Goal: Task Accomplishment & Management: Manage account settings

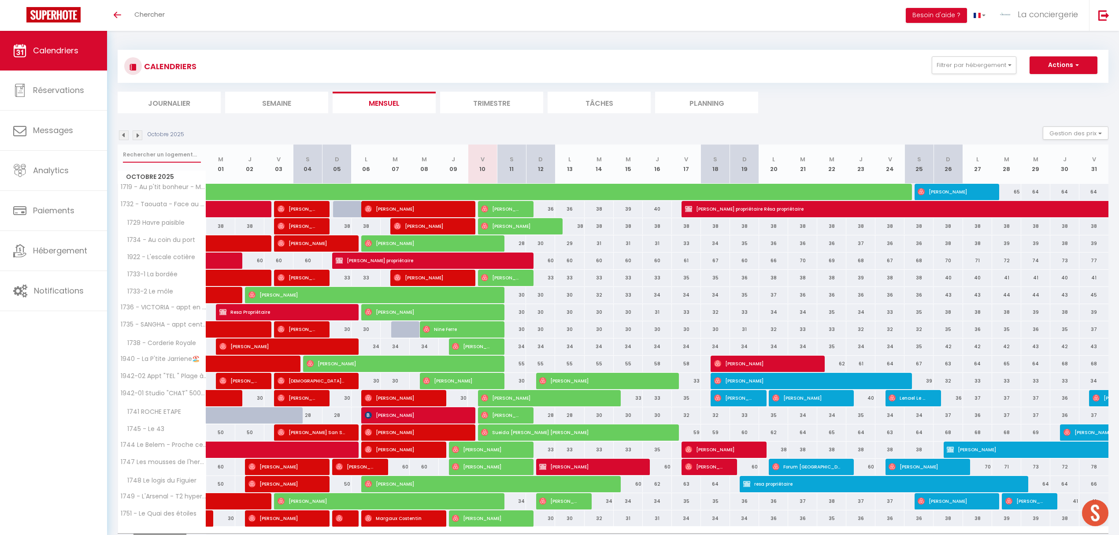
click at [174, 155] on input "text" at bounding box center [162, 155] width 78 height 16
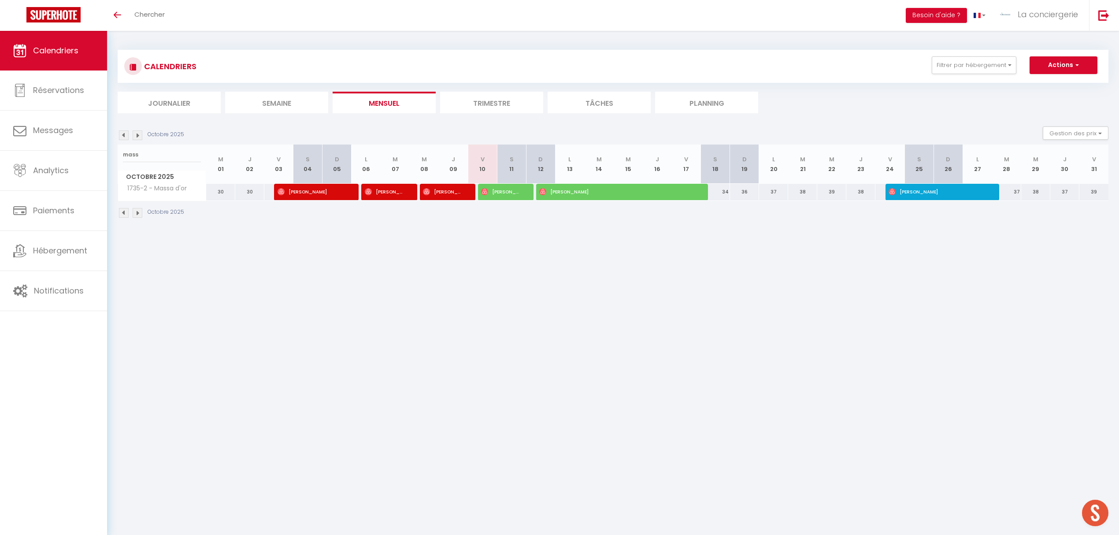
click at [500, 321] on body "🟢 Des questions ou besoin d'assistance pour la migration AirBnB? Prenez rdv >>>…" at bounding box center [559, 298] width 1119 height 535
click at [496, 307] on body "🟢 Des questions ou besoin d'assistance pour la migration AirBnB? Prenez rdv >>>…" at bounding box center [559, 298] width 1119 height 535
drag, startPoint x: 1077, startPoint y: 473, endPoint x: 507, endPoint y: 381, distance: 578.2
click at [507, 381] on body "🟢 Des questions ou besoin d'assistance pour la migration AirBnB? Prenez rdv >>>…" at bounding box center [559, 298] width 1119 height 535
click at [147, 152] on input "mass" at bounding box center [162, 155] width 78 height 16
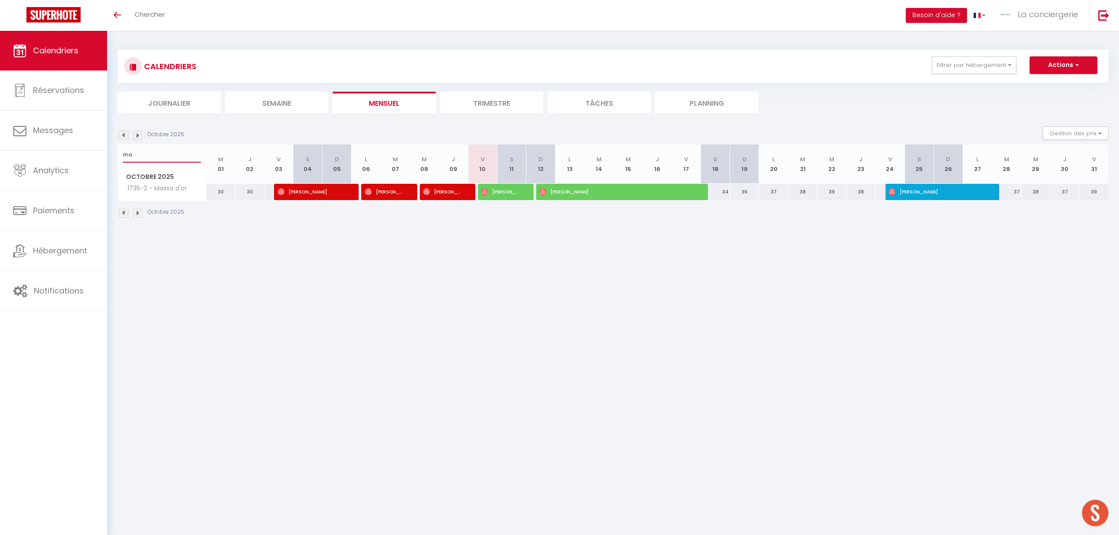
type input "m"
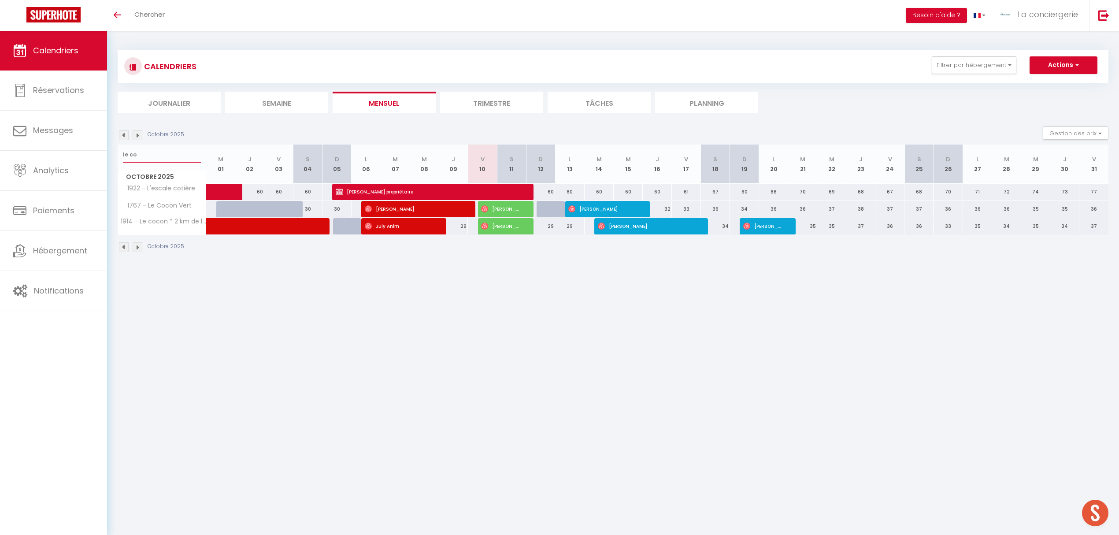
type input "le co"
click at [707, 103] on li "Planning" at bounding box center [706, 103] width 103 height 22
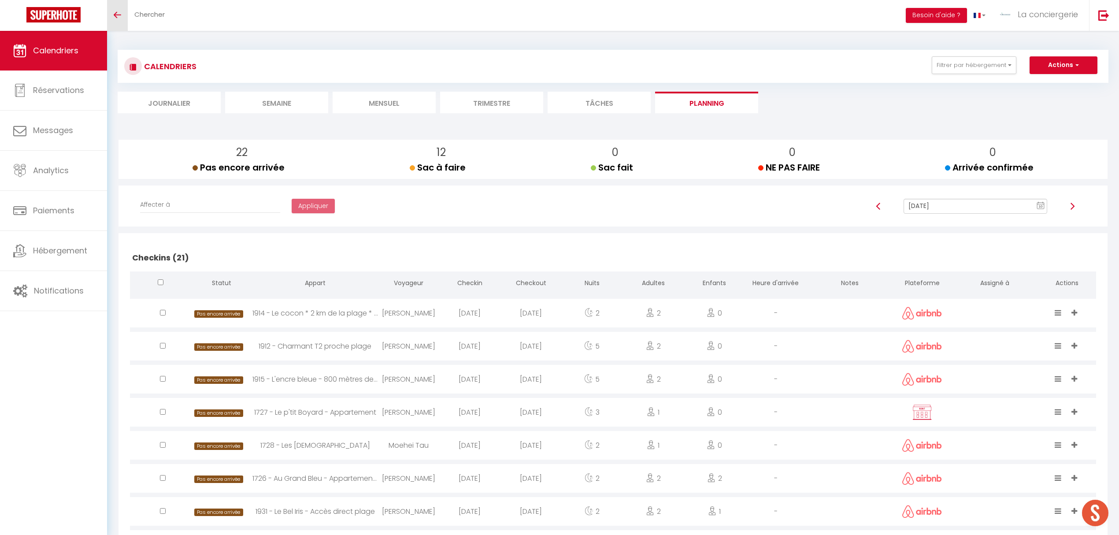
click at [122, 14] on link "Toggle menubar" at bounding box center [117, 15] width 21 height 31
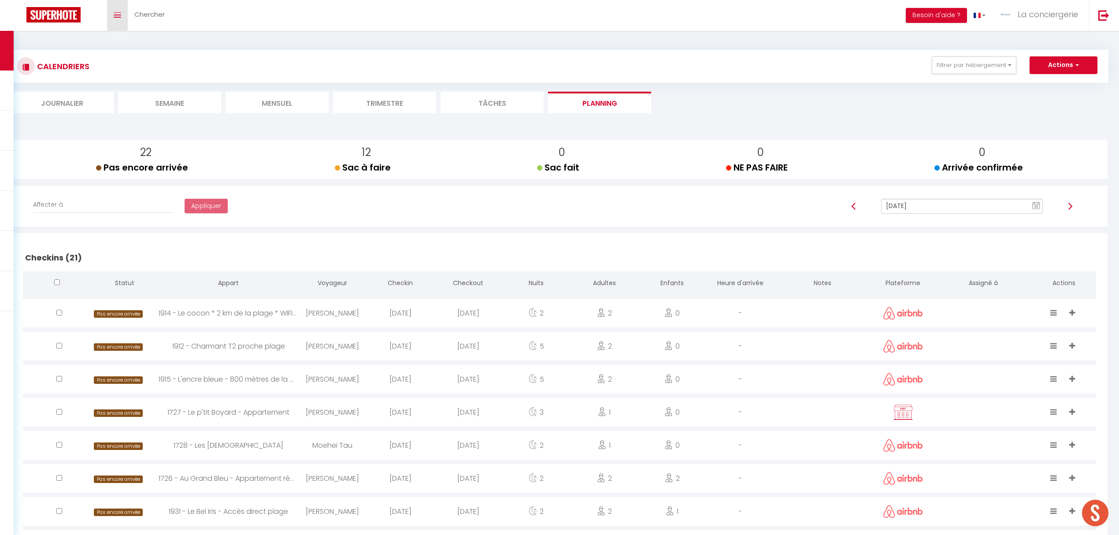
click at [119, 12] on icon "Toggle menubar" at bounding box center [117, 14] width 7 height 5
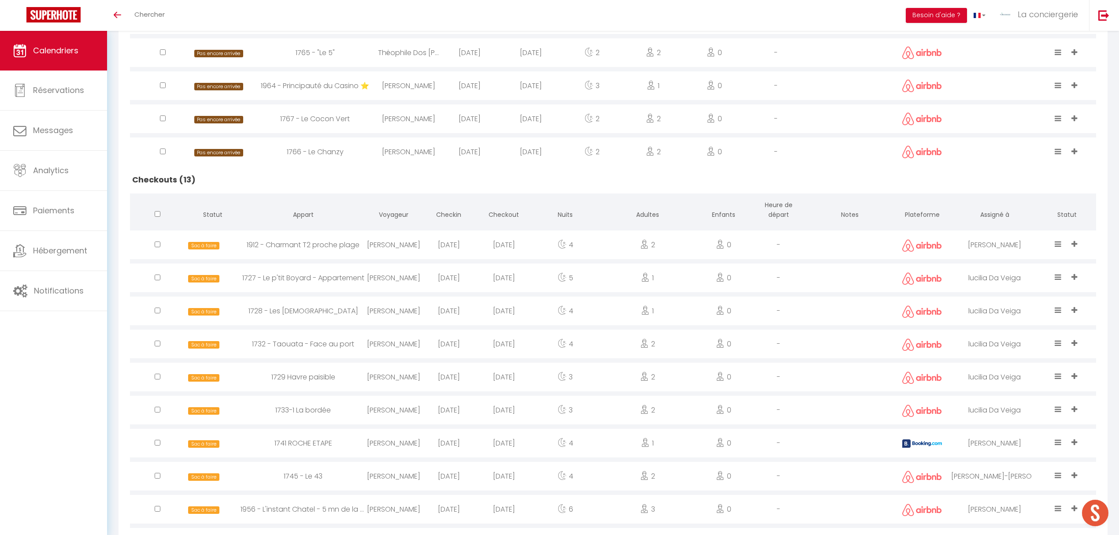
scroll to position [961, 0]
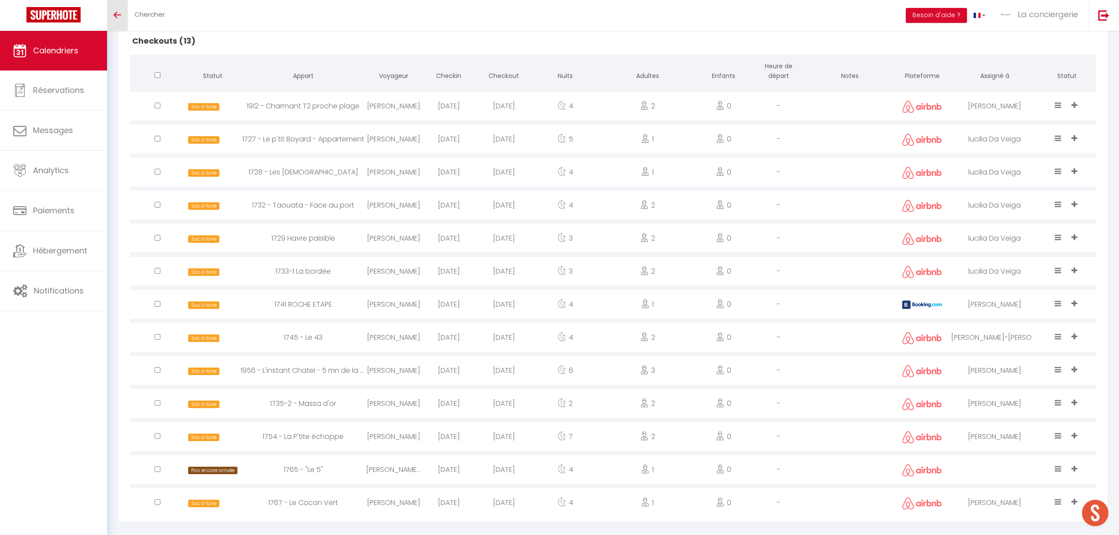
click at [70, 50] on span "Calendriers" at bounding box center [55, 50] width 45 height 11
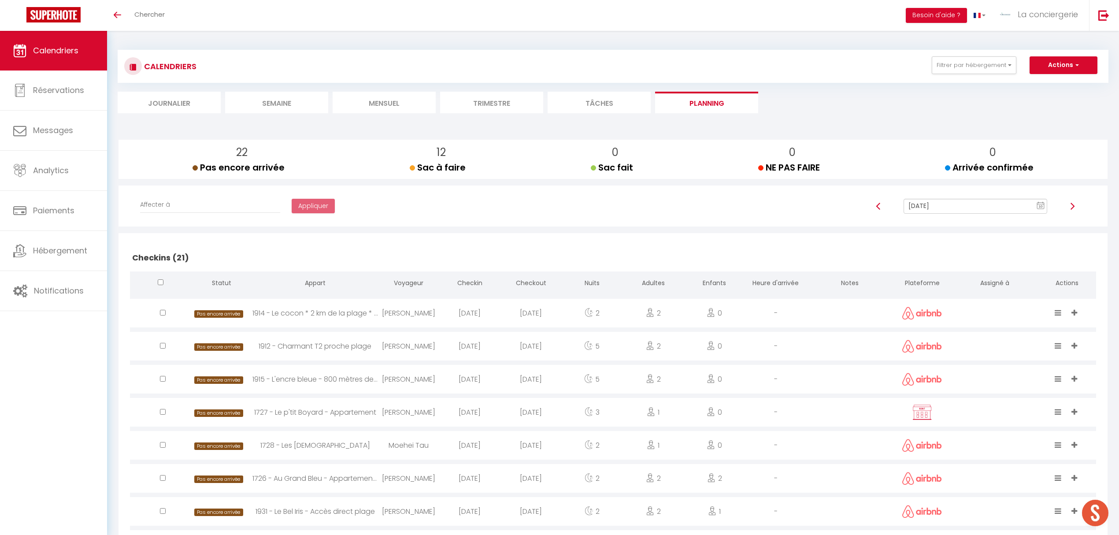
click at [390, 105] on li "Mensuel" at bounding box center [384, 103] width 103 height 22
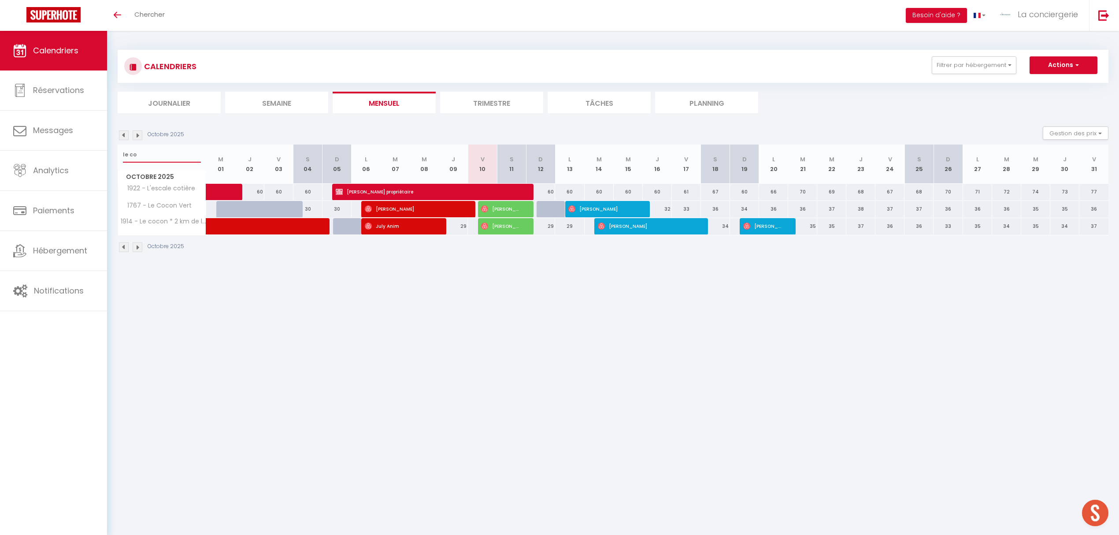
click at [157, 150] on input "le co" at bounding box center [162, 155] width 78 height 16
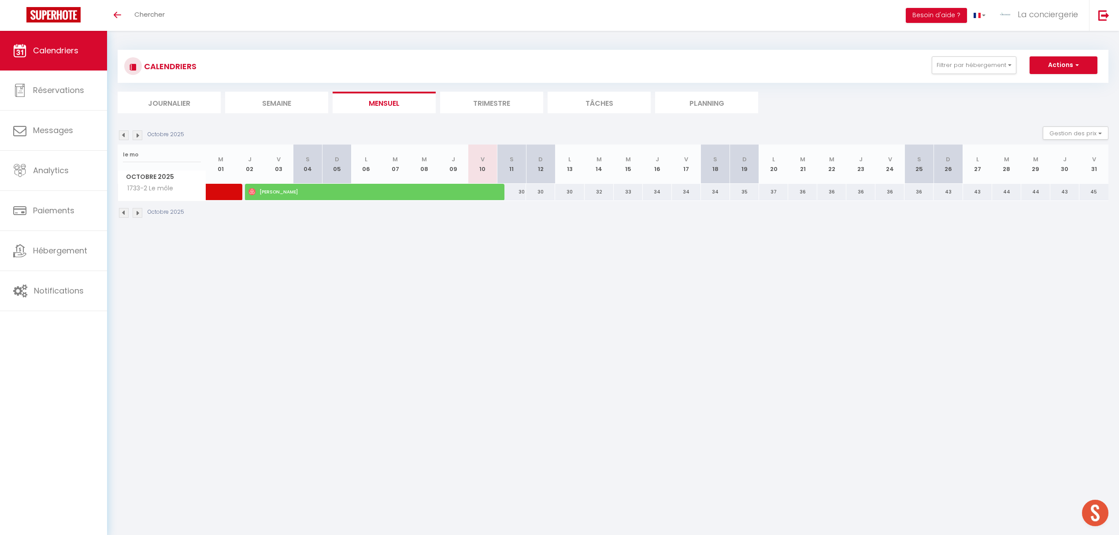
click at [544, 192] on div "30" at bounding box center [540, 192] width 29 height 16
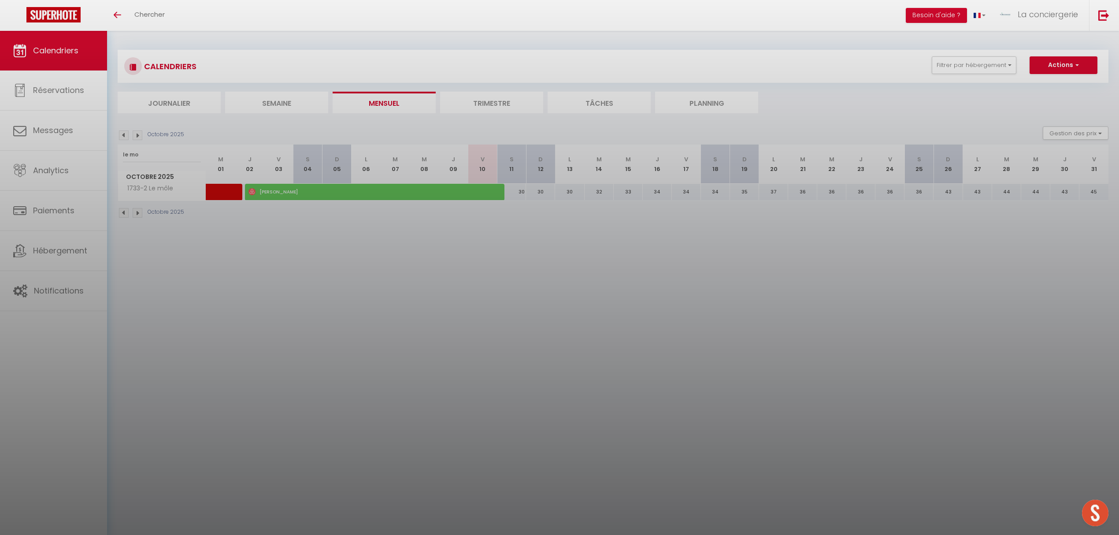
click at [512, 189] on div at bounding box center [559, 267] width 1119 height 535
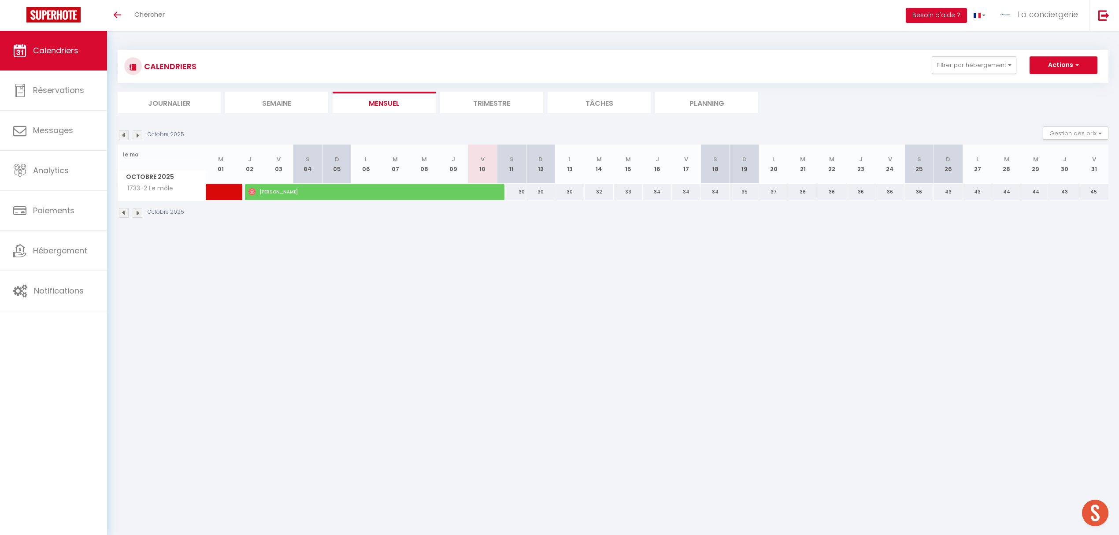
click at [518, 193] on div "30" at bounding box center [511, 192] width 29 height 16
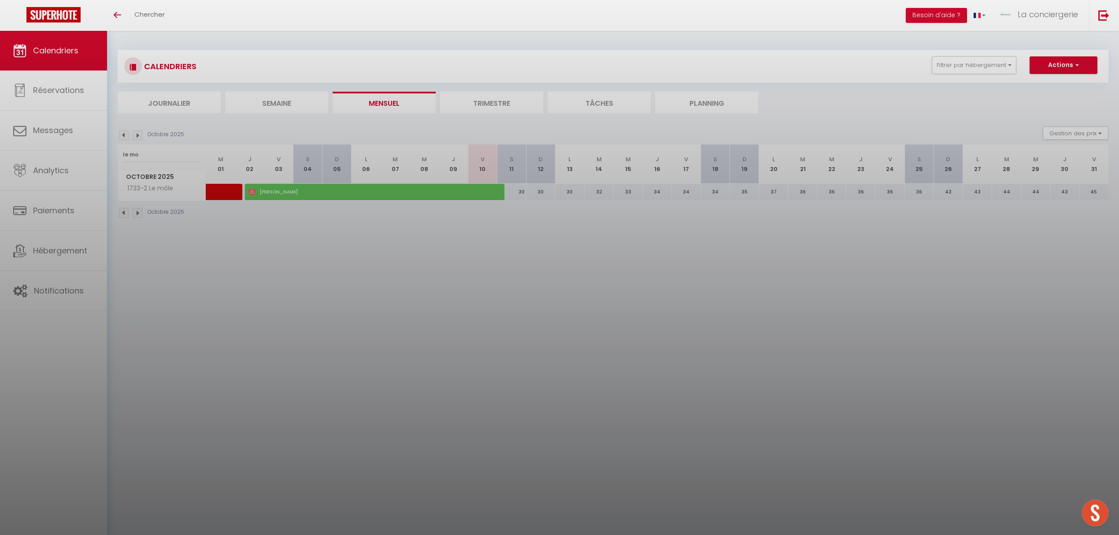
click at [519, 192] on div at bounding box center [559, 267] width 1119 height 535
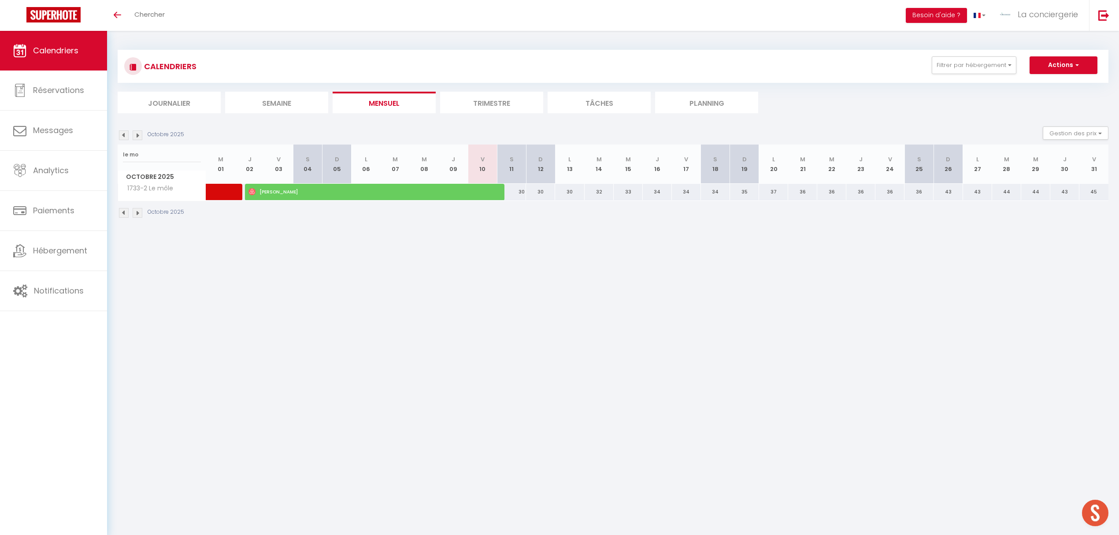
click at [497, 193] on div "30" at bounding box center [511, 192] width 29 height 16
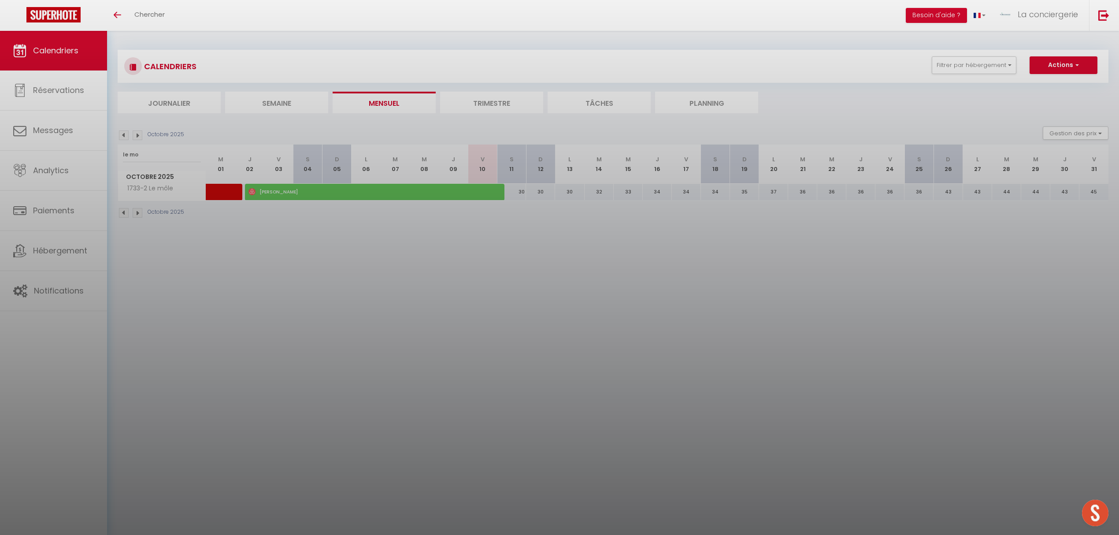
click at [518, 192] on div at bounding box center [559, 267] width 1119 height 535
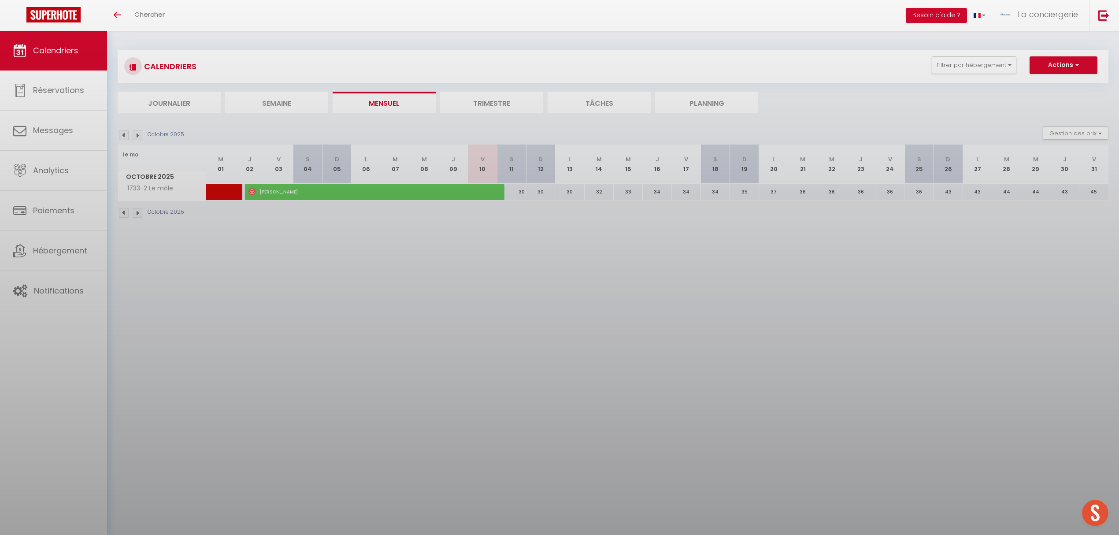
click at [518, 192] on div at bounding box center [559, 267] width 1119 height 535
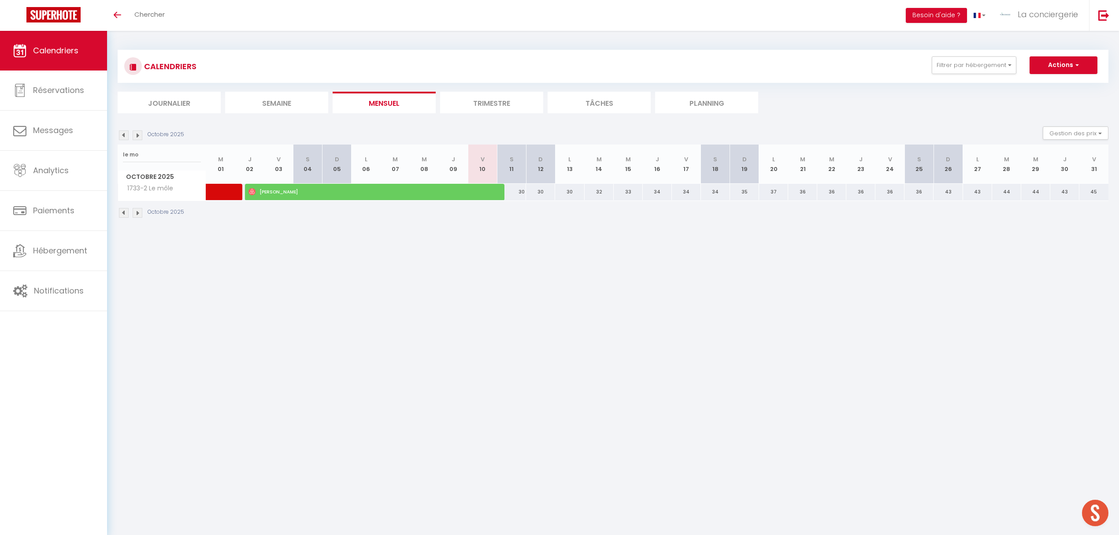
click at [54, 53] on span "Calendriers" at bounding box center [55, 50] width 45 height 11
click at [532, 195] on div "30" at bounding box center [540, 192] width 29 height 16
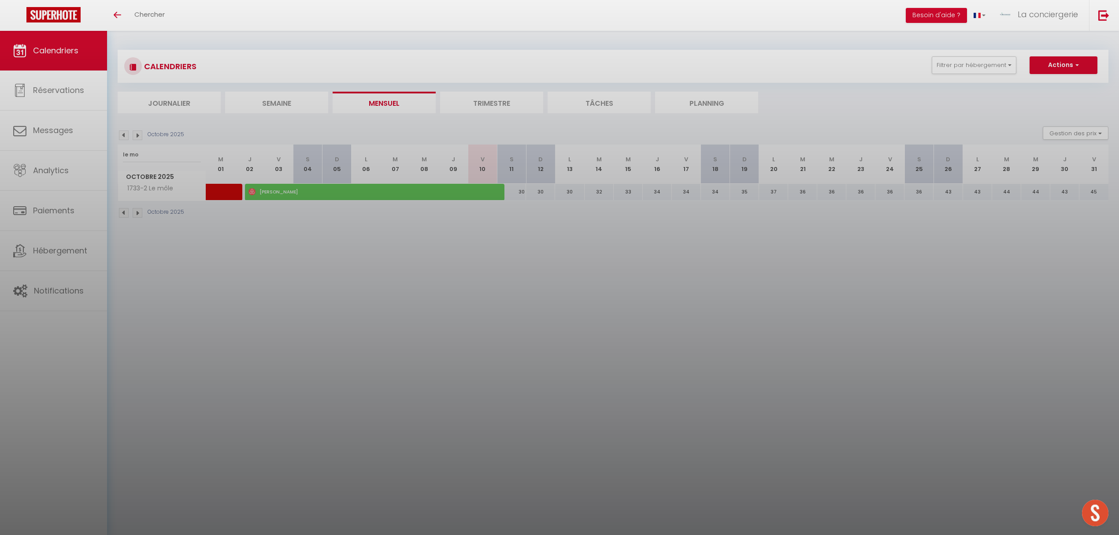
click at [537, 189] on div at bounding box center [559, 267] width 1119 height 535
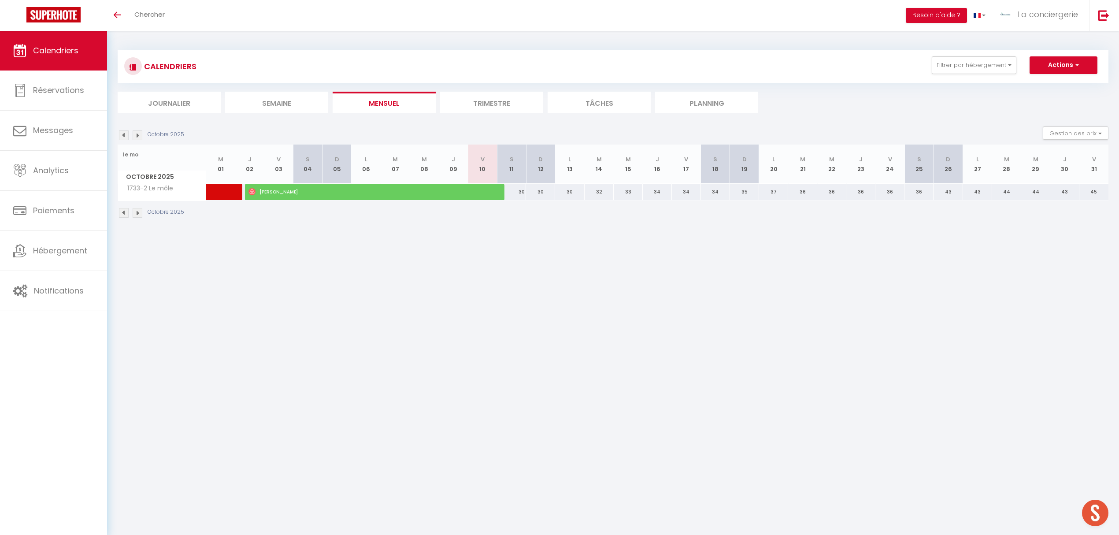
click at [537, 189] on div "30" at bounding box center [540, 192] width 29 height 16
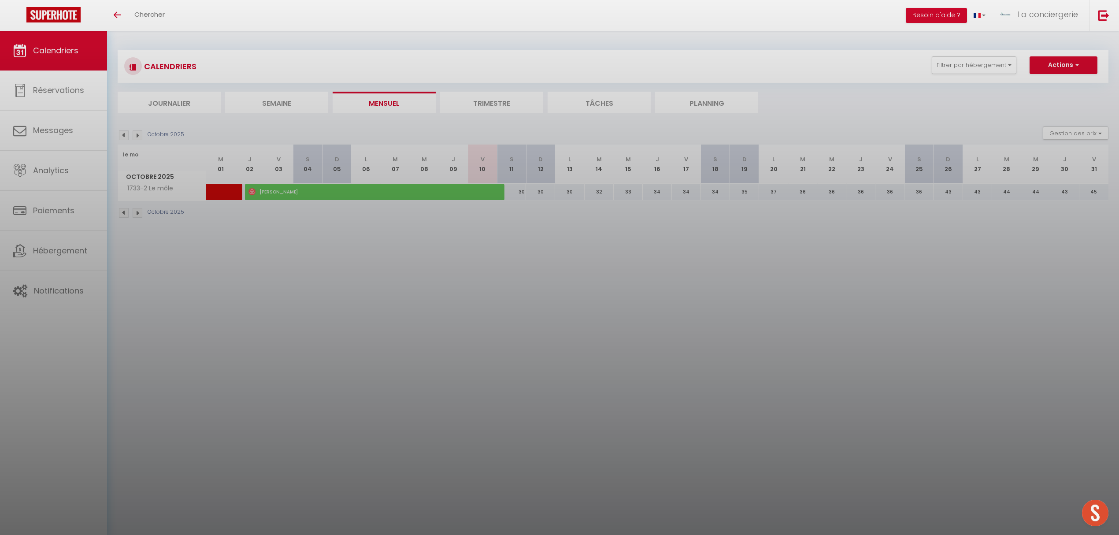
click at [537, 189] on div at bounding box center [559, 267] width 1119 height 535
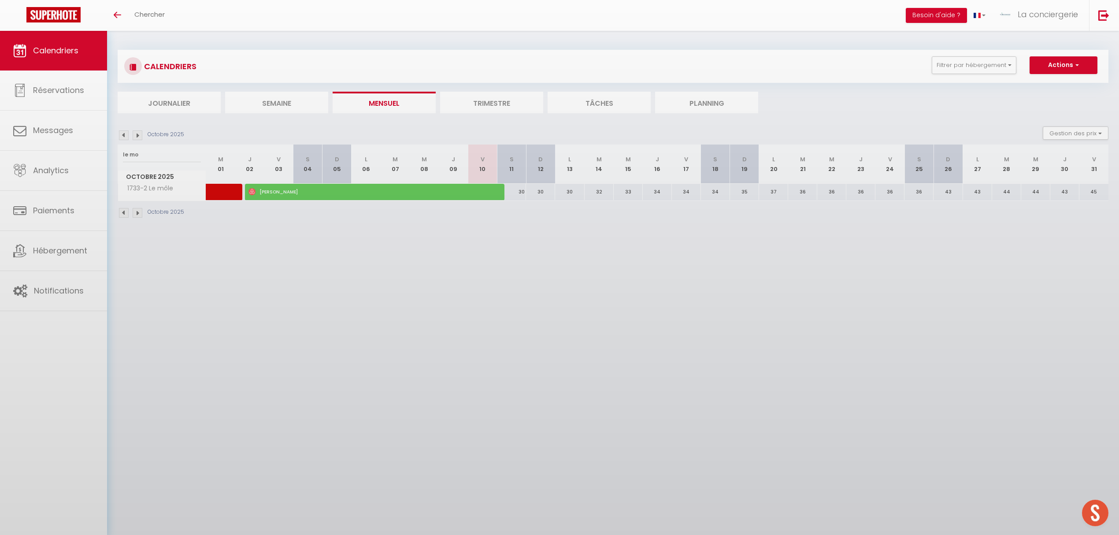
click at [537, 189] on body "🟢 Des questions ou besoin d'assistance pour la migration AirBnB? Prenez rdv >>>…" at bounding box center [559, 298] width 1119 height 535
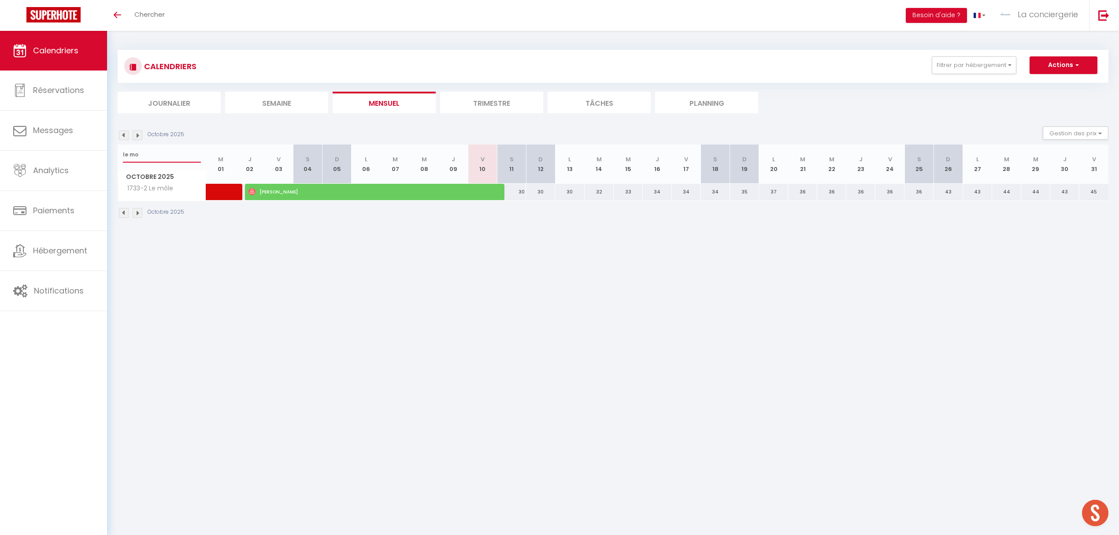
click at [149, 152] on input "le mo" at bounding box center [162, 155] width 78 height 16
type input "l"
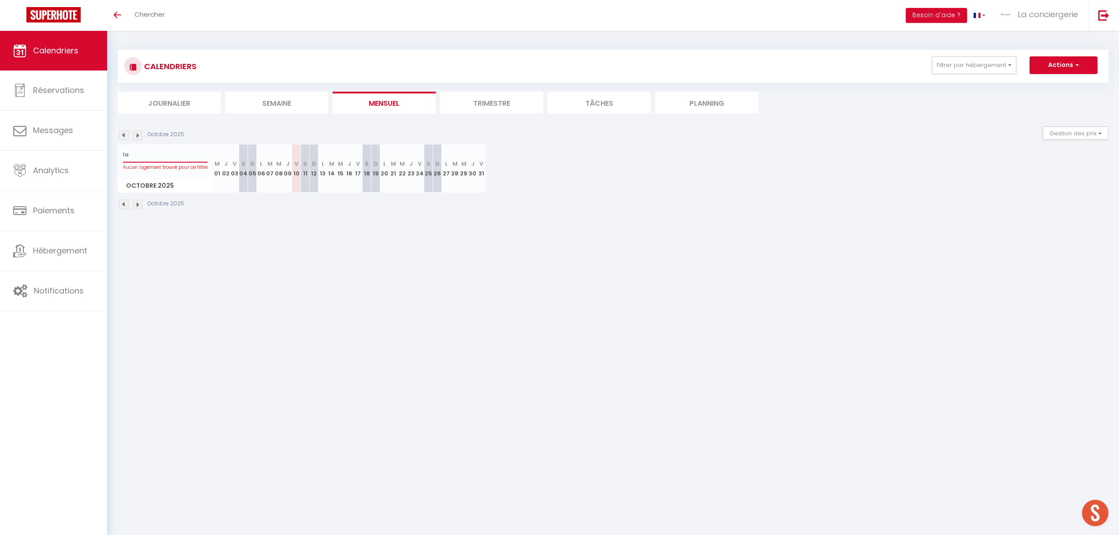
type input "l"
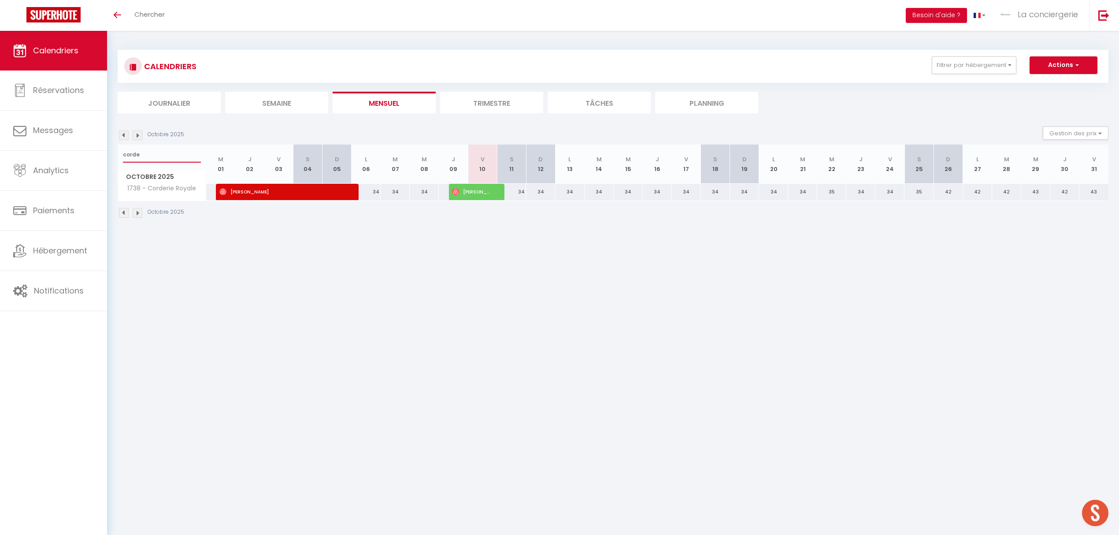
type input "corde"
click at [518, 190] on div "34" at bounding box center [511, 192] width 29 height 16
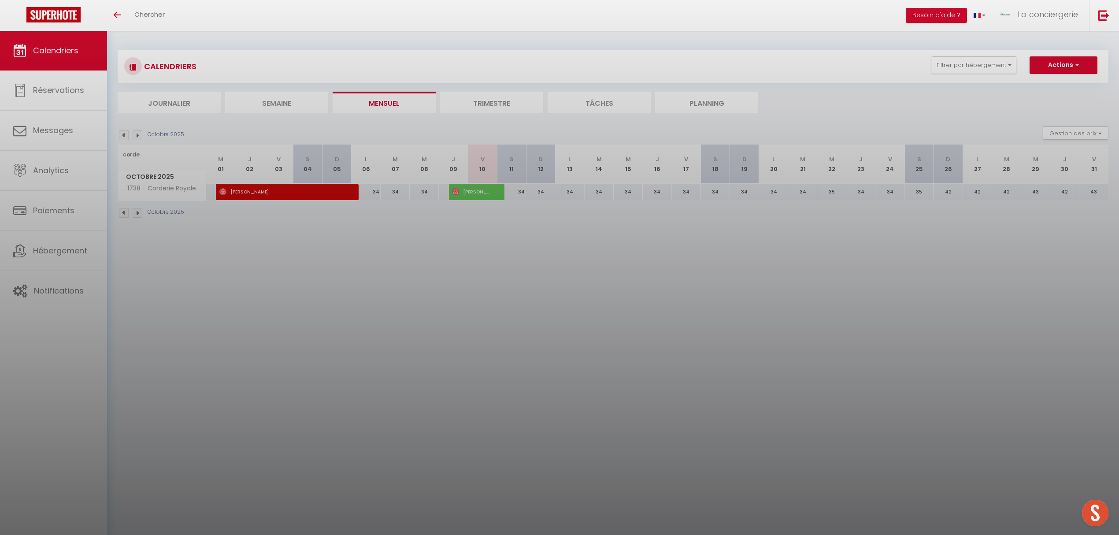
click at [518, 190] on div at bounding box center [559, 267] width 1119 height 535
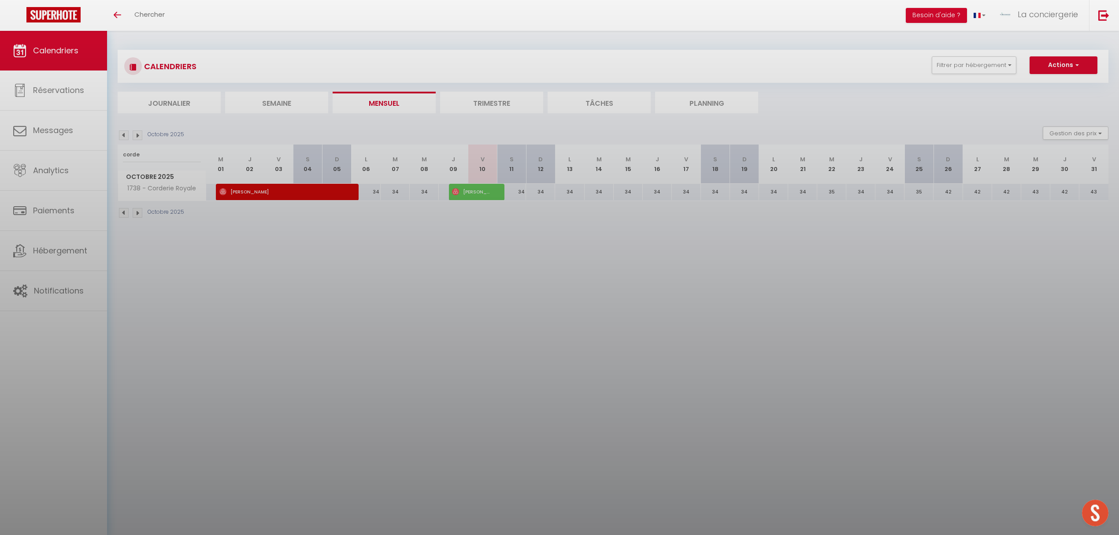
click at [518, 190] on div at bounding box center [559, 267] width 1119 height 535
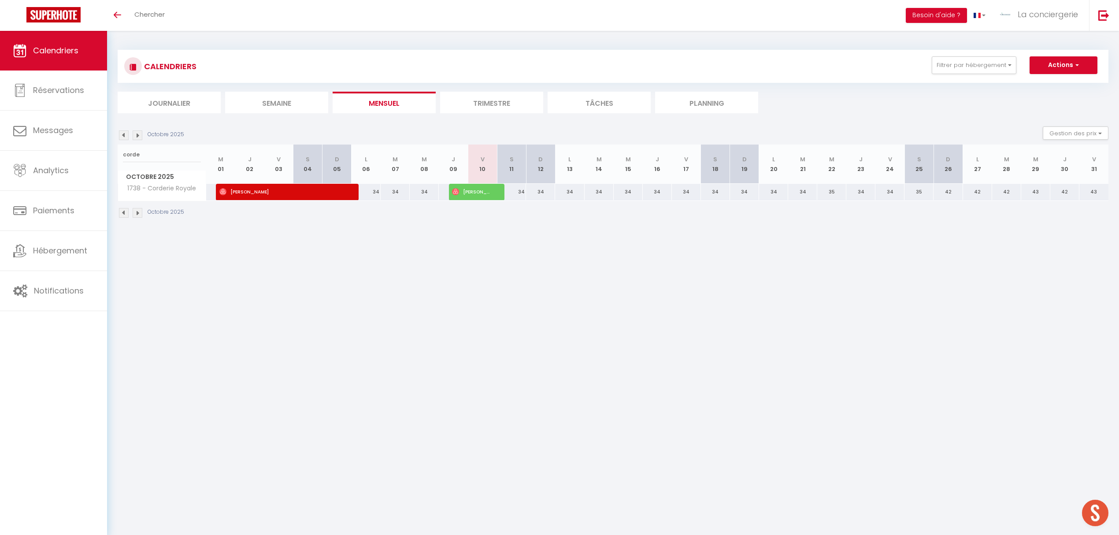
click at [518, 190] on div "34" at bounding box center [511, 192] width 29 height 16
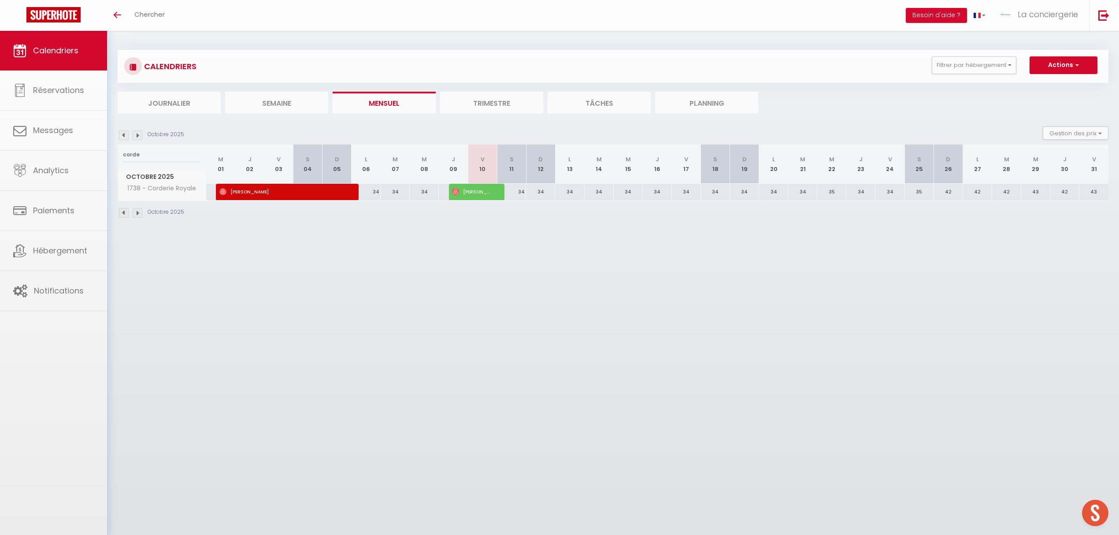
click at [518, 190] on div at bounding box center [559, 267] width 1119 height 535
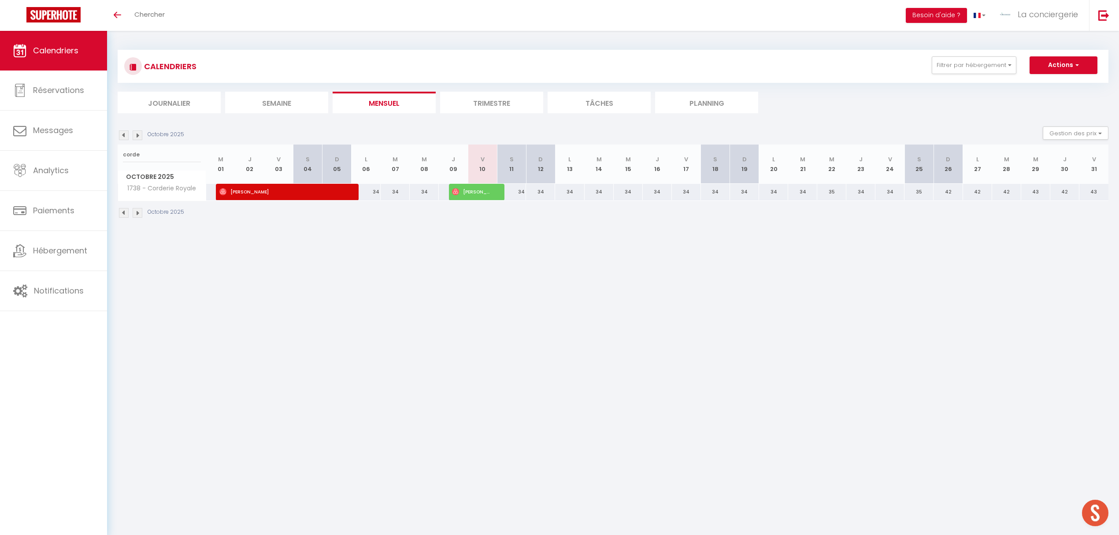
click at [518, 190] on div "34" at bounding box center [511, 192] width 29 height 16
click at [518, 190] on div at bounding box center [559, 267] width 1119 height 535
click at [518, 190] on div "34" at bounding box center [511, 192] width 29 height 16
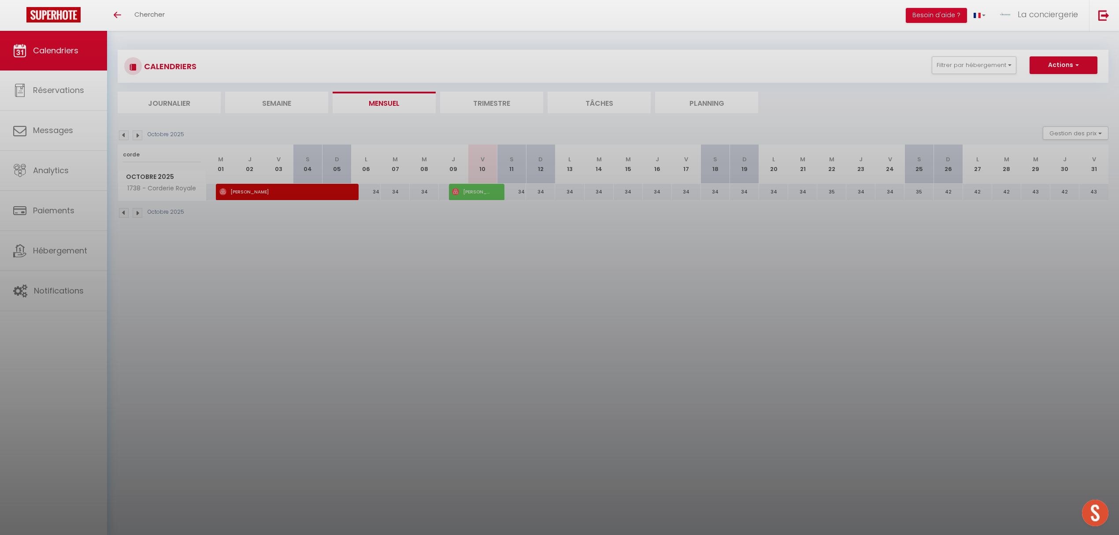
click at [515, 191] on div at bounding box center [559, 267] width 1119 height 535
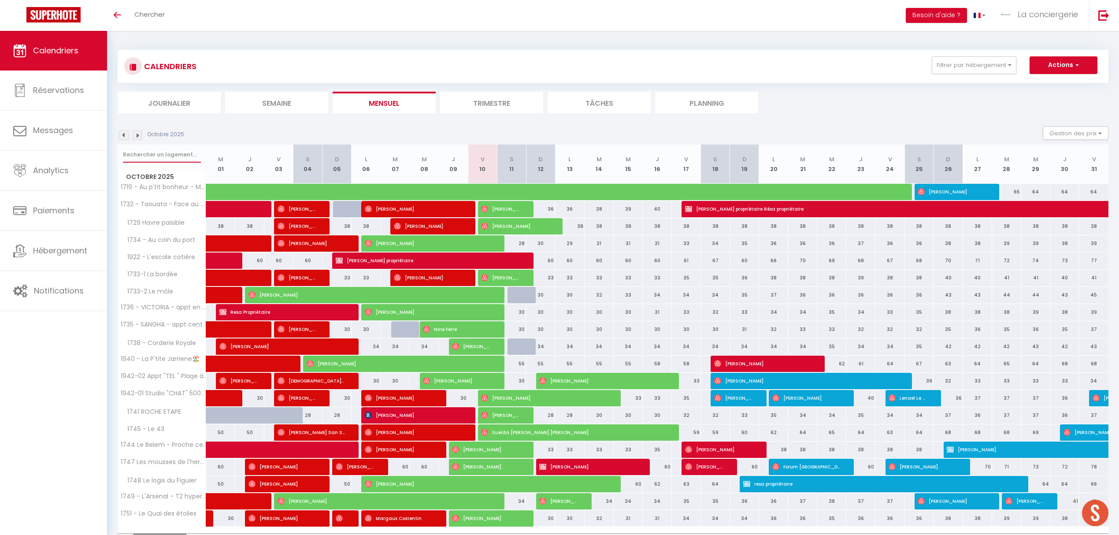
click at [154, 155] on input "text" at bounding box center [162, 155] width 78 height 16
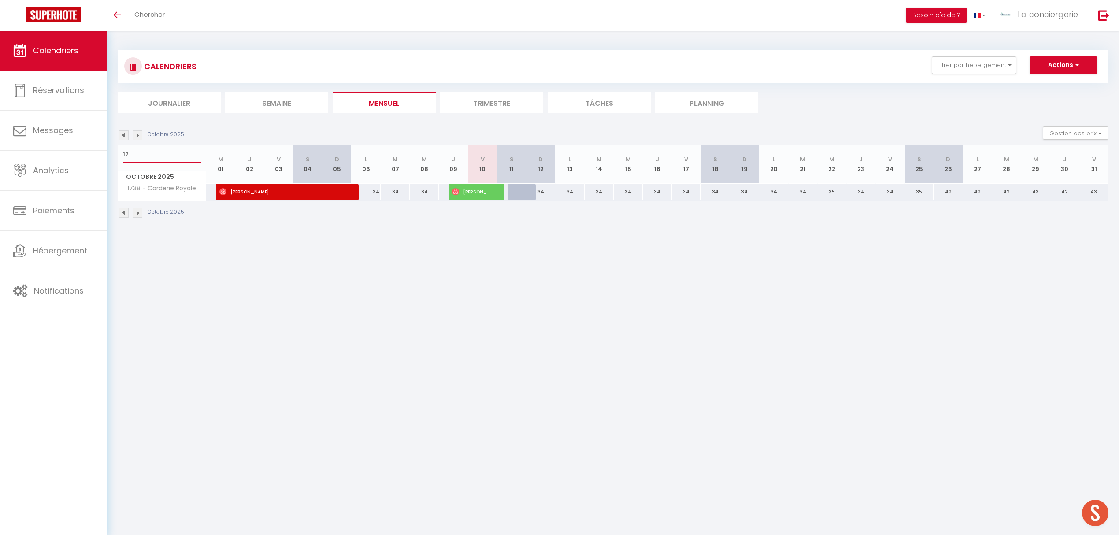
type input "1"
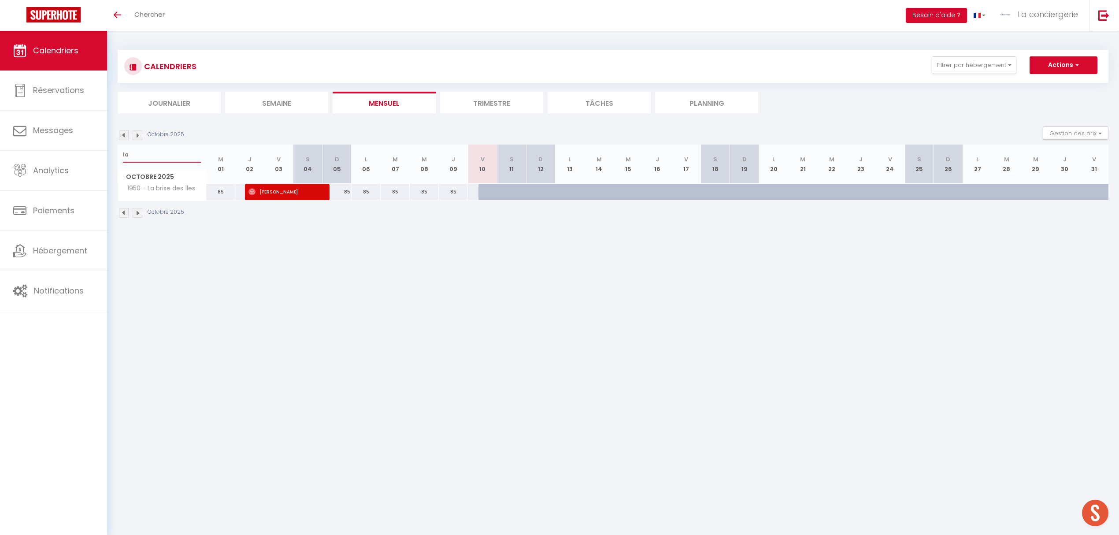
type input "l"
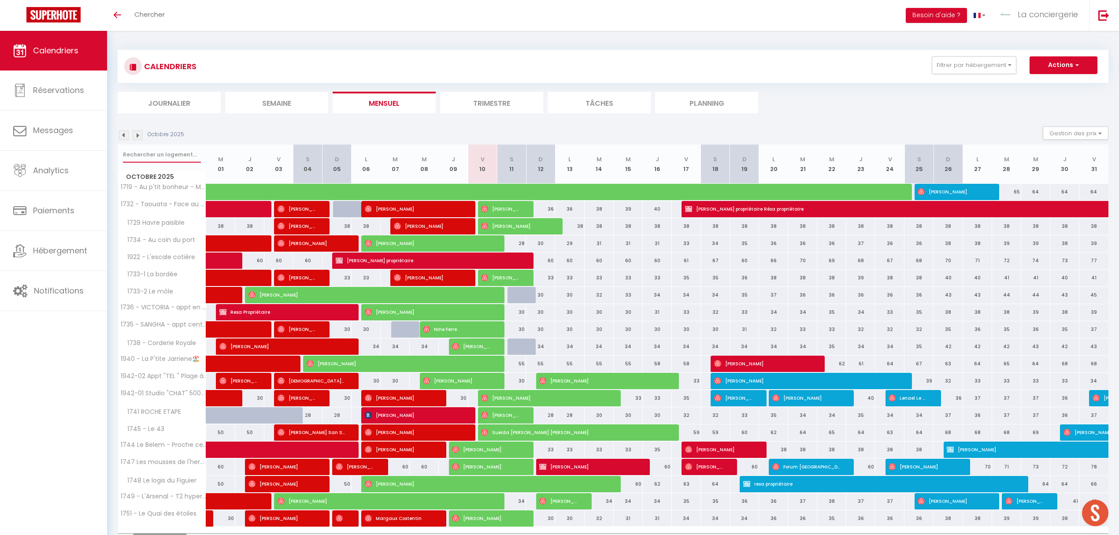
click at [146, 152] on input "text" at bounding box center [162, 155] width 78 height 16
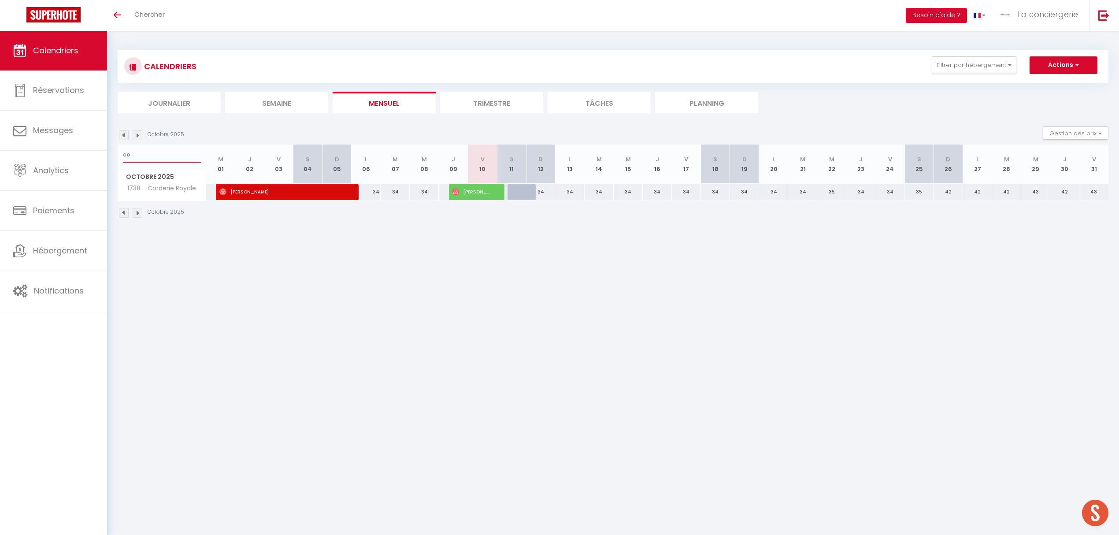
type input "c"
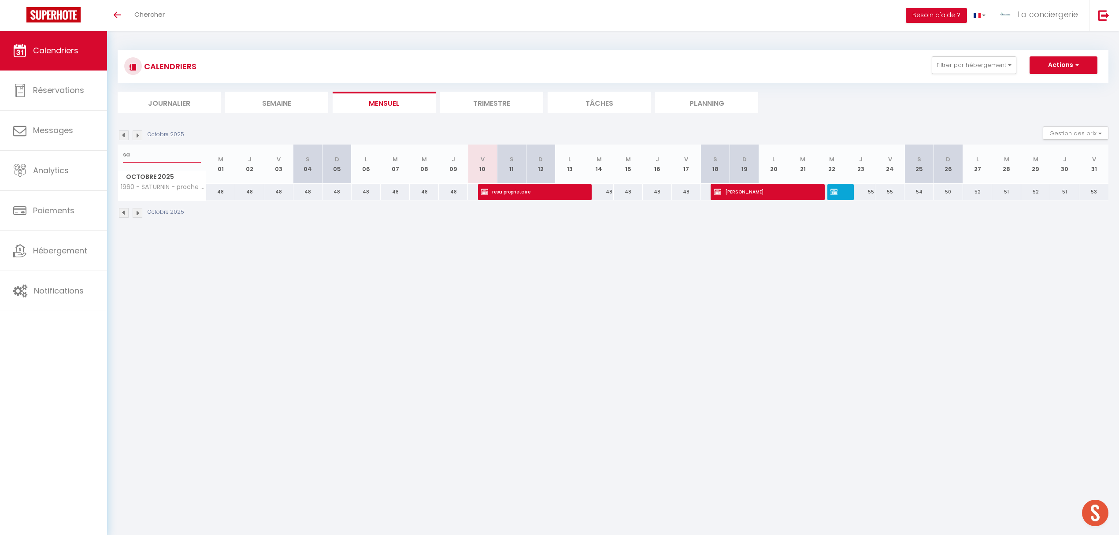
type input "s"
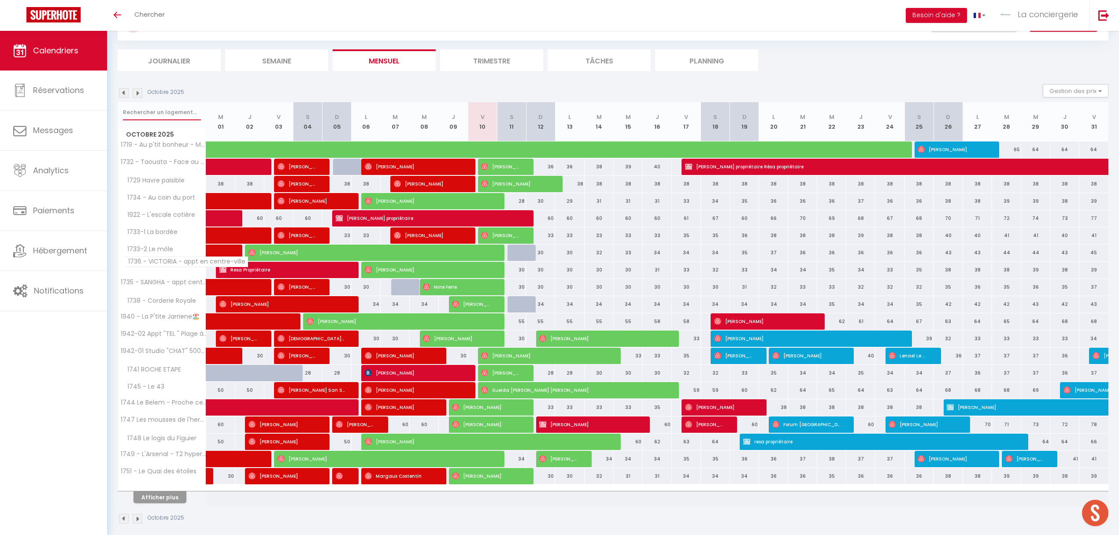
scroll to position [54, 0]
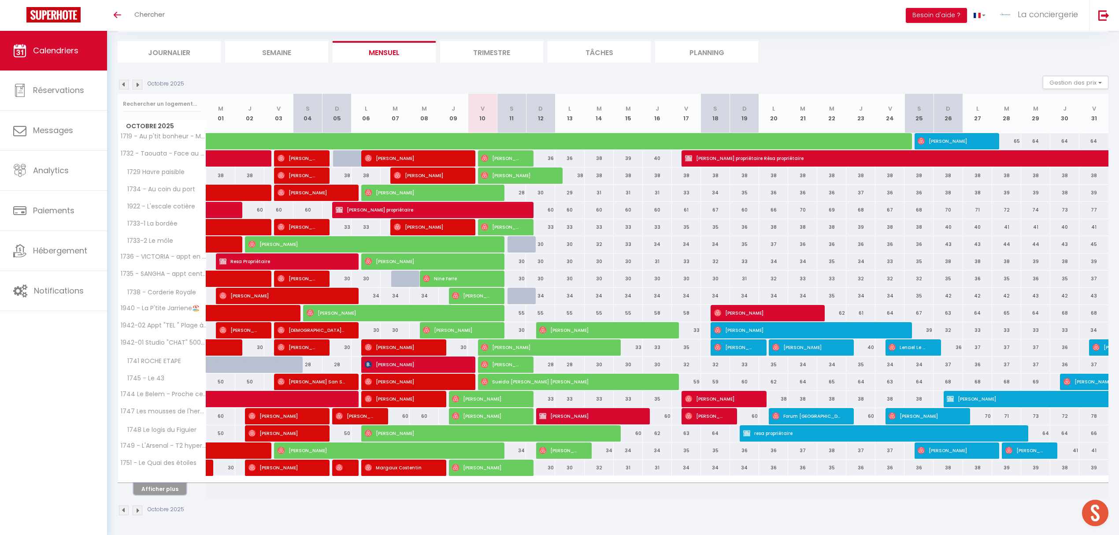
click at [162, 487] on button "Afficher plus" at bounding box center [159, 489] width 53 height 12
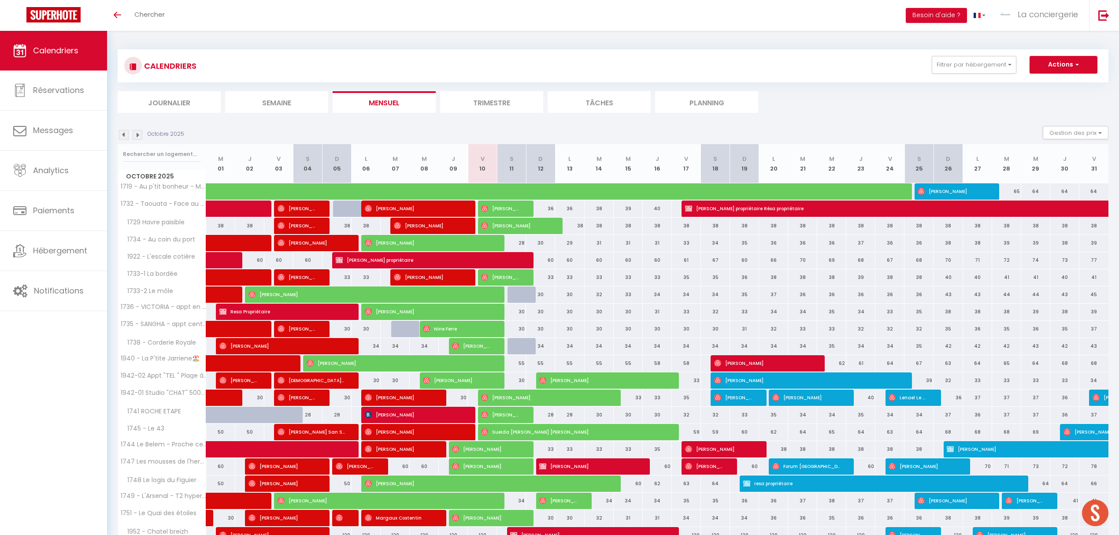
scroll to position [0, 0]
click at [158, 148] on input "text" at bounding box center [162, 155] width 78 height 16
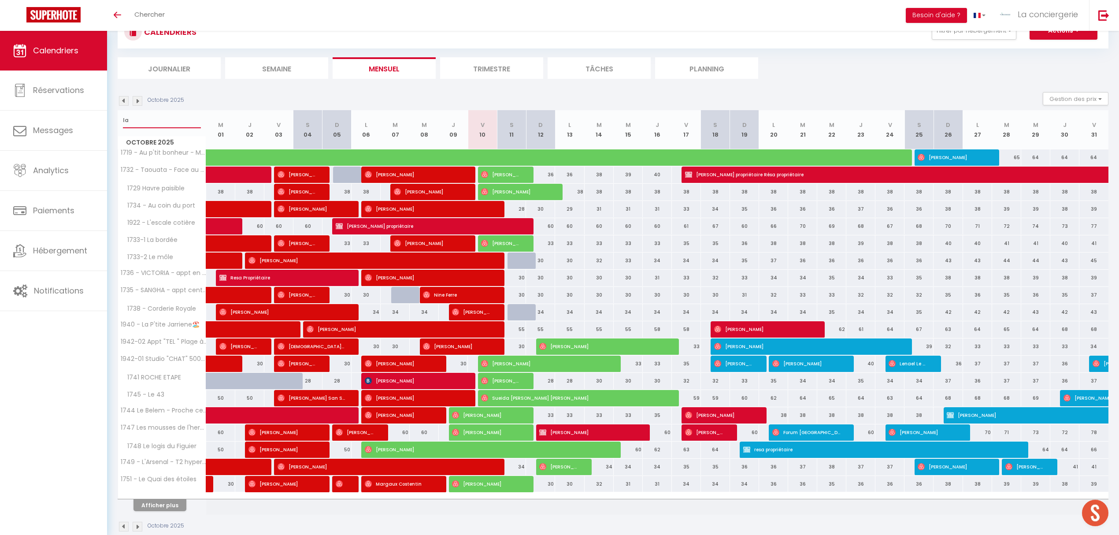
scroll to position [54, 0]
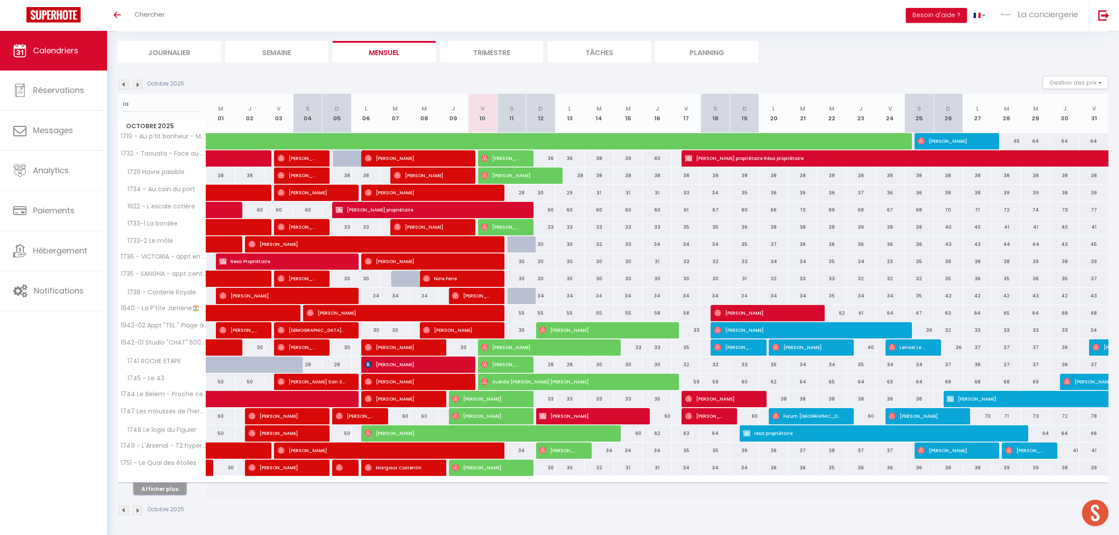
click at [171, 488] on button "Afficher plus" at bounding box center [159, 489] width 53 height 12
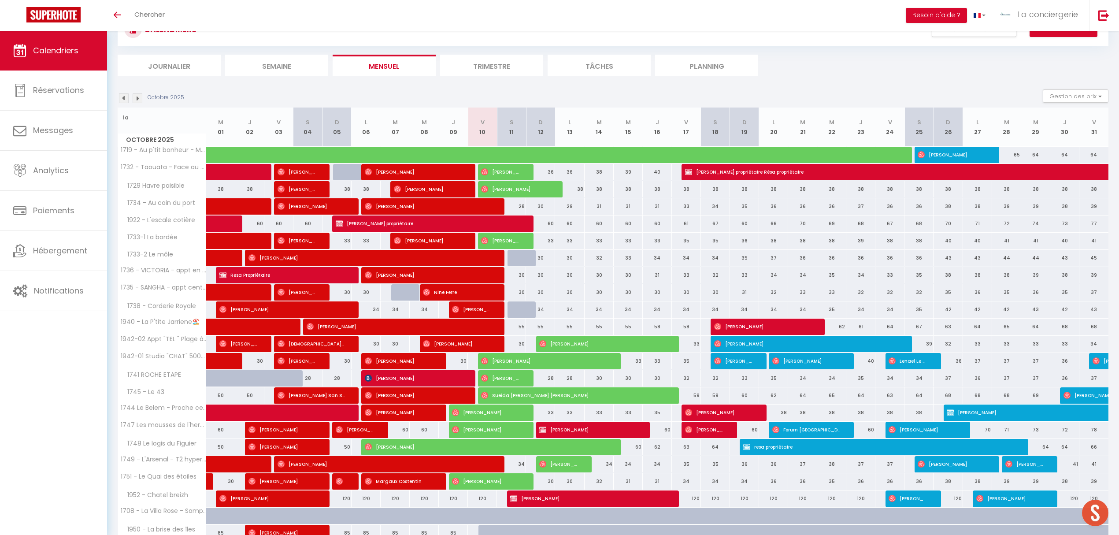
scroll to position [0, 0]
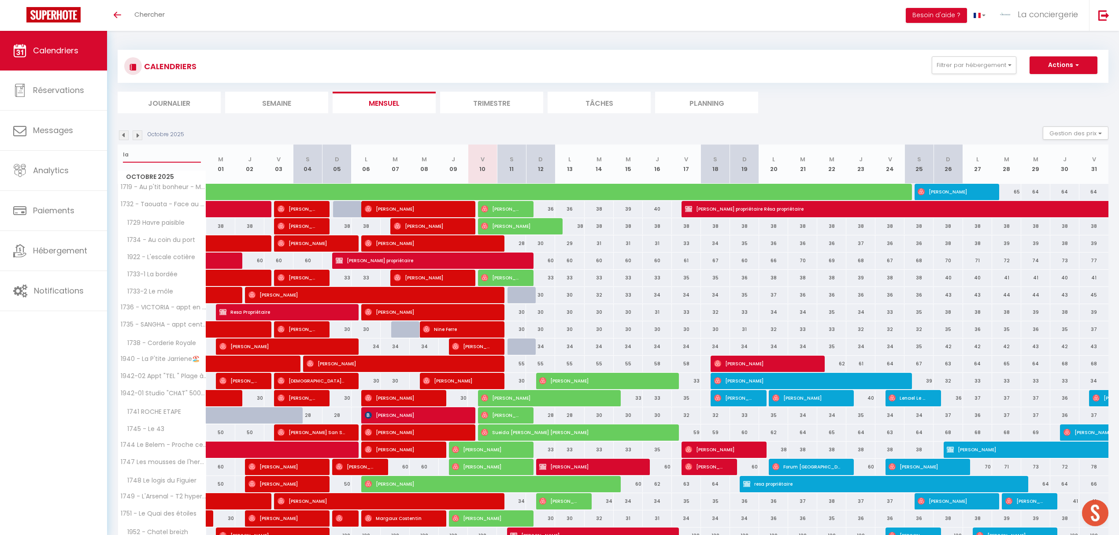
click at [134, 152] on input "la" at bounding box center [162, 155] width 78 height 16
type input "l"
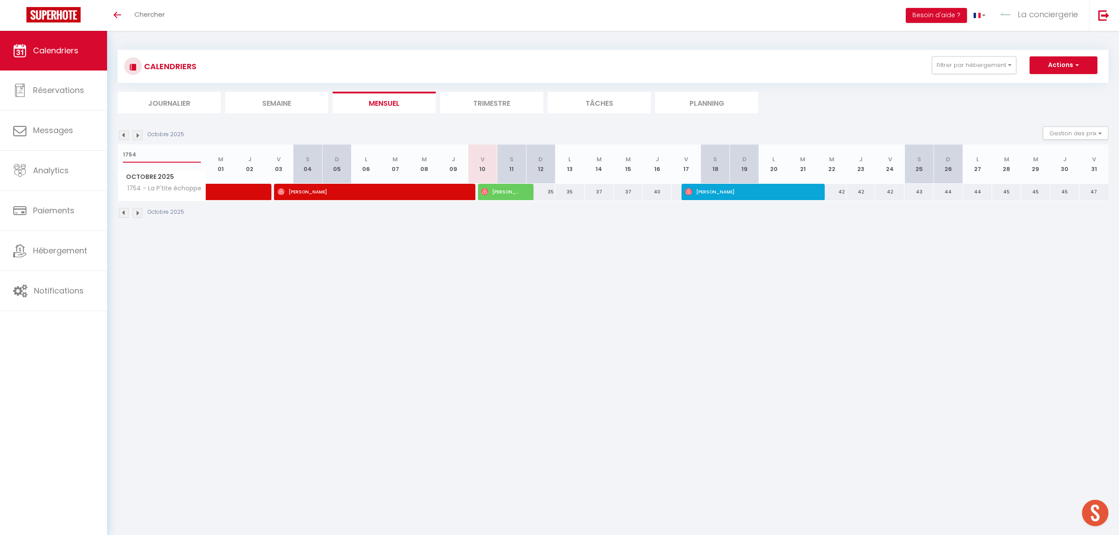
type input "1754"
click at [550, 193] on div "35" at bounding box center [540, 192] width 29 height 16
type input "35"
select select "1"
type input "Dim 12 Octobre 2025"
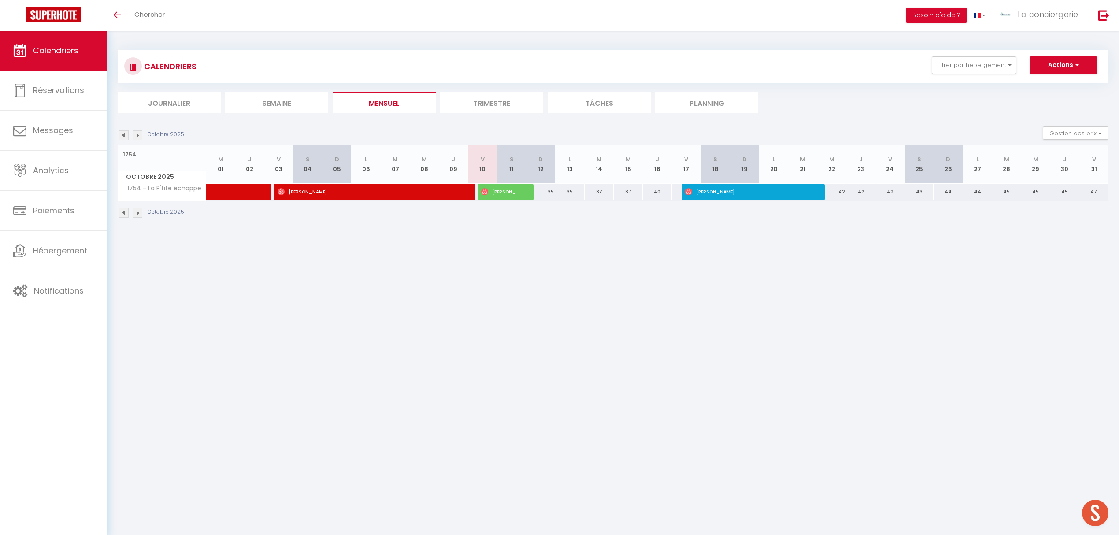
type input "Lun 13 Octobre 2025"
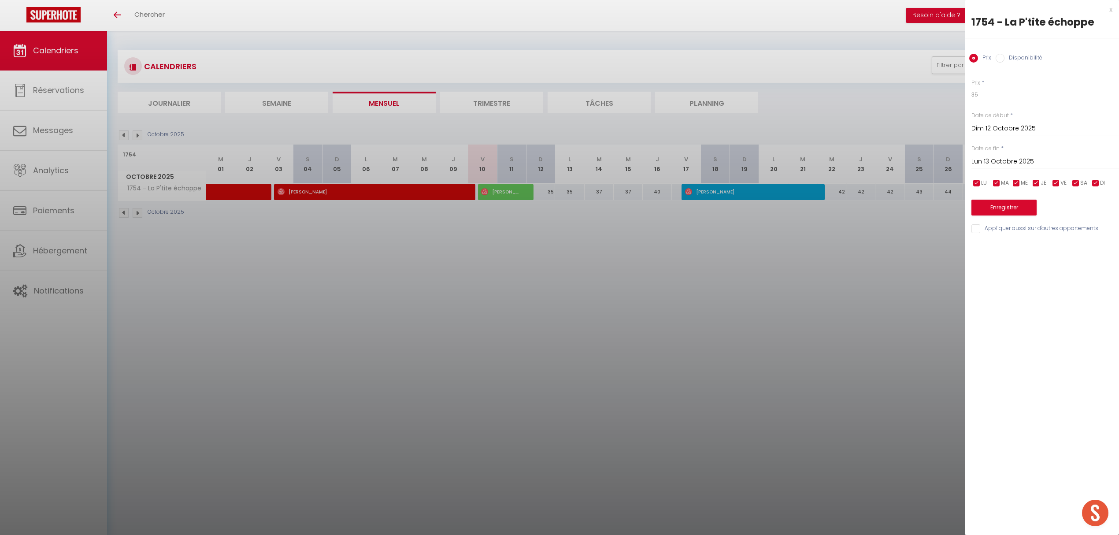
click at [1000, 57] on input "Disponibilité" at bounding box center [999, 58] width 9 height 9
radio input "true"
radio input "false"
click at [992, 97] on select "Disponible Indisponible" at bounding box center [1045, 95] width 148 height 17
select select "0"
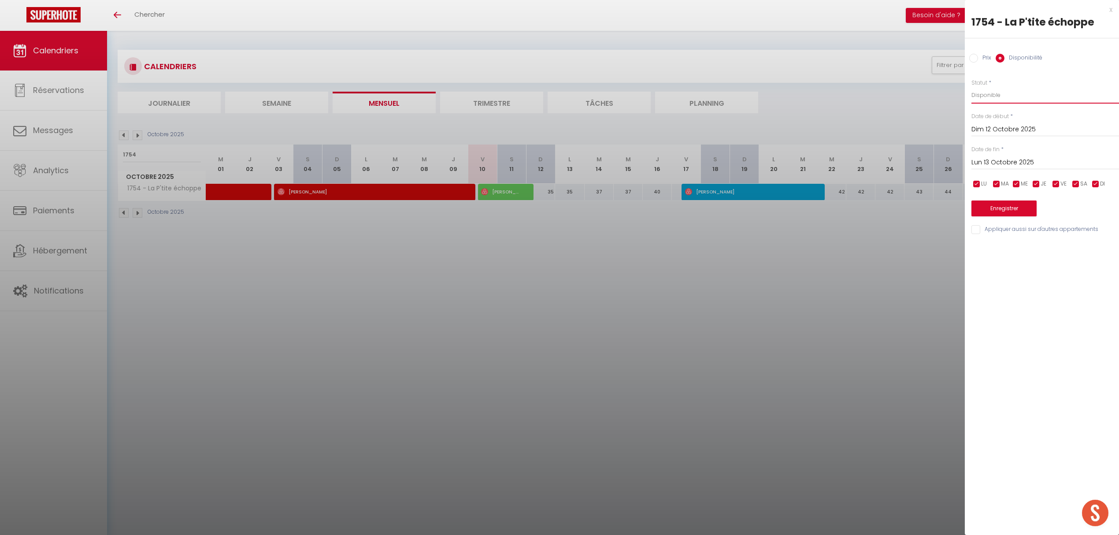
click at [971, 87] on select "Disponible Indisponible" at bounding box center [1045, 95] width 148 height 17
click at [999, 205] on button "Enregistrer" at bounding box center [1003, 208] width 65 height 16
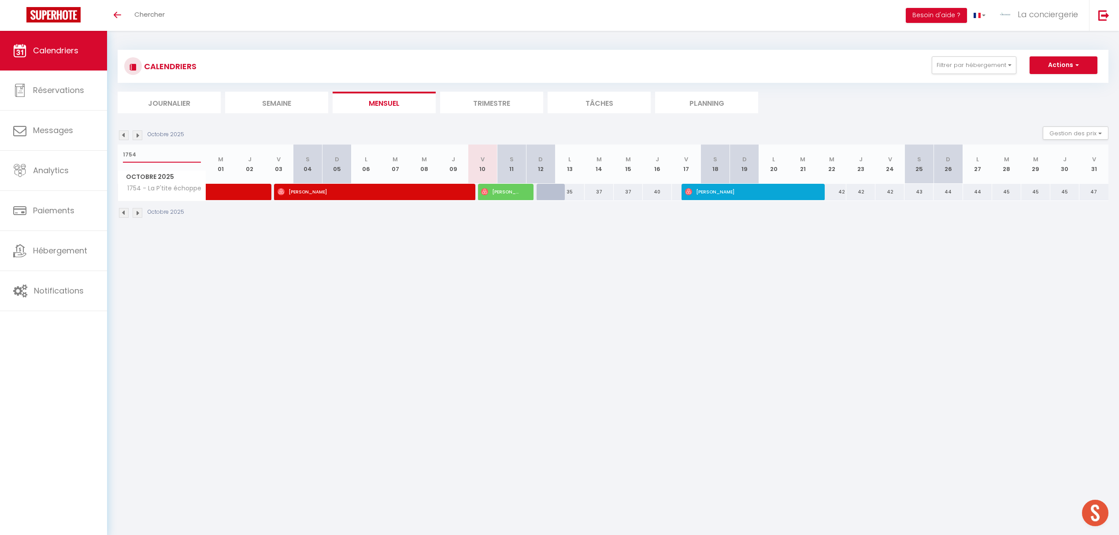
click at [162, 154] on input "1754" at bounding box center [162, 155] width 78 height 16
type input "1"
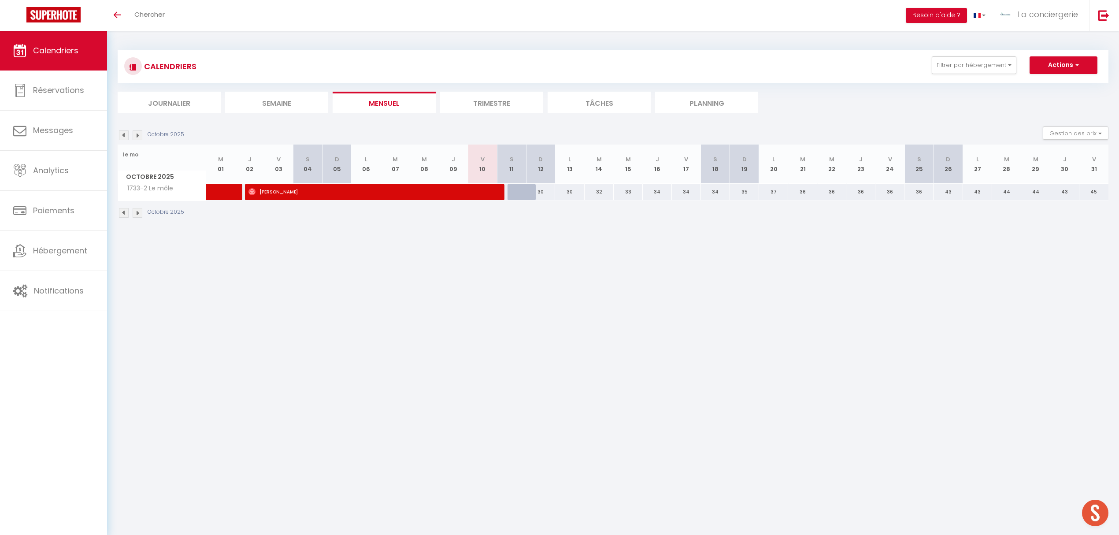
click at [545, 191] on div "30" at bounding box center [540, 192] width 29 height 16
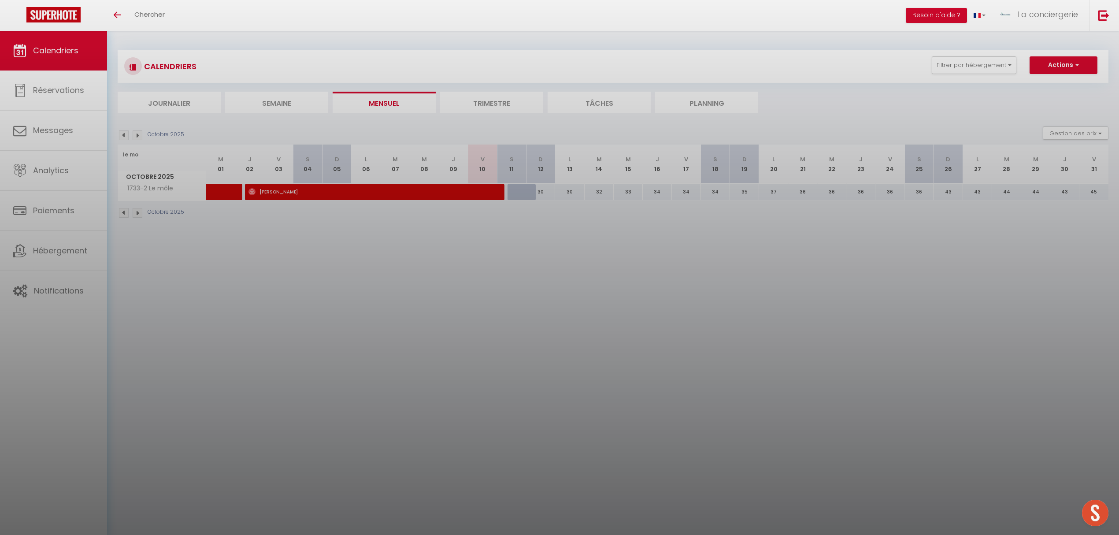
click at [545, 191] on div at bounding box center [559, 267] width 1119 height 535
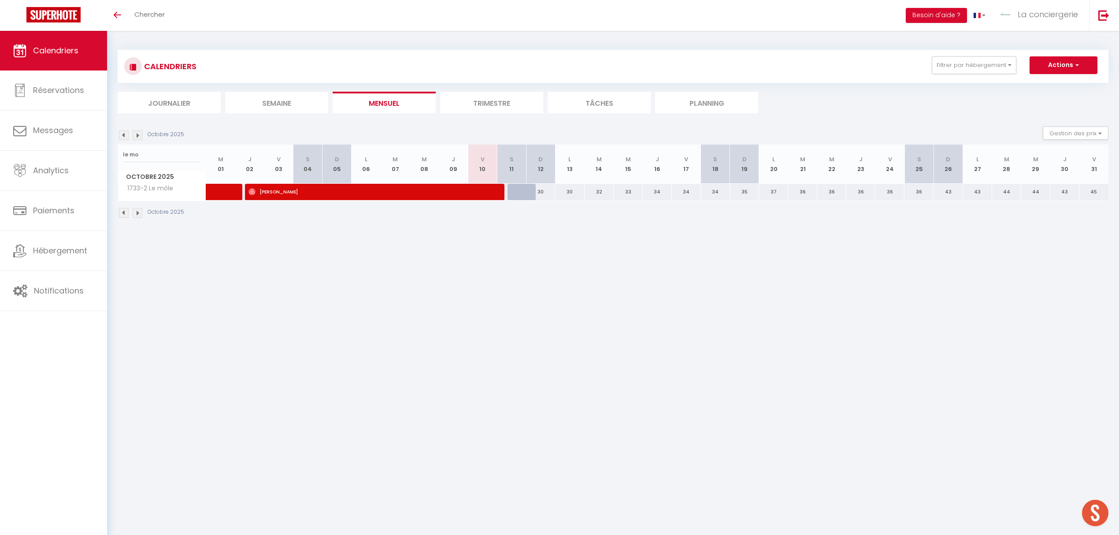
click at [518, 192] on div at bounding box center [521, 192] width 29 height 17
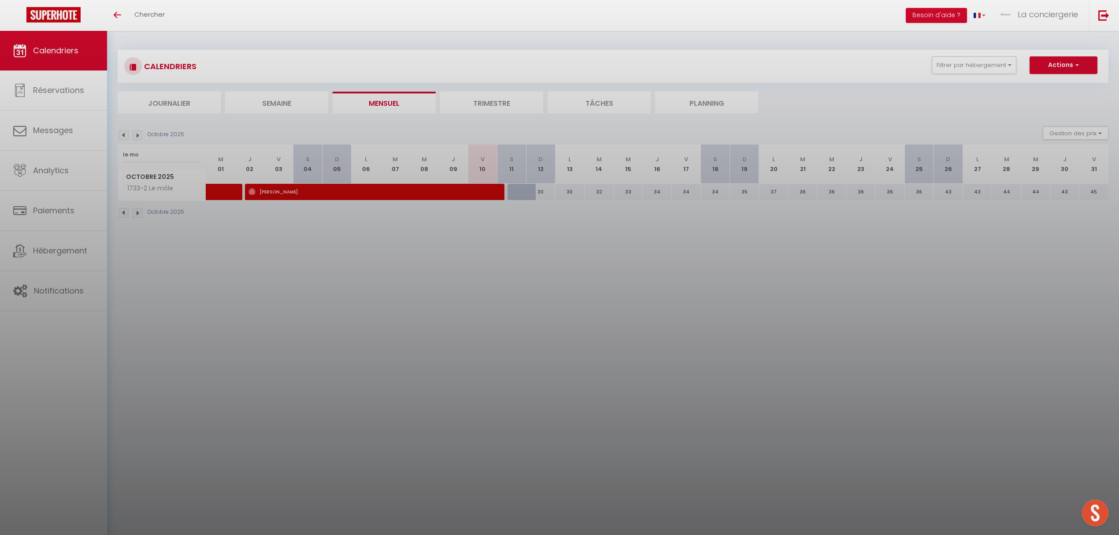
click at [518, 192] on div at bounding box center [559, 267] width 1119 height 535
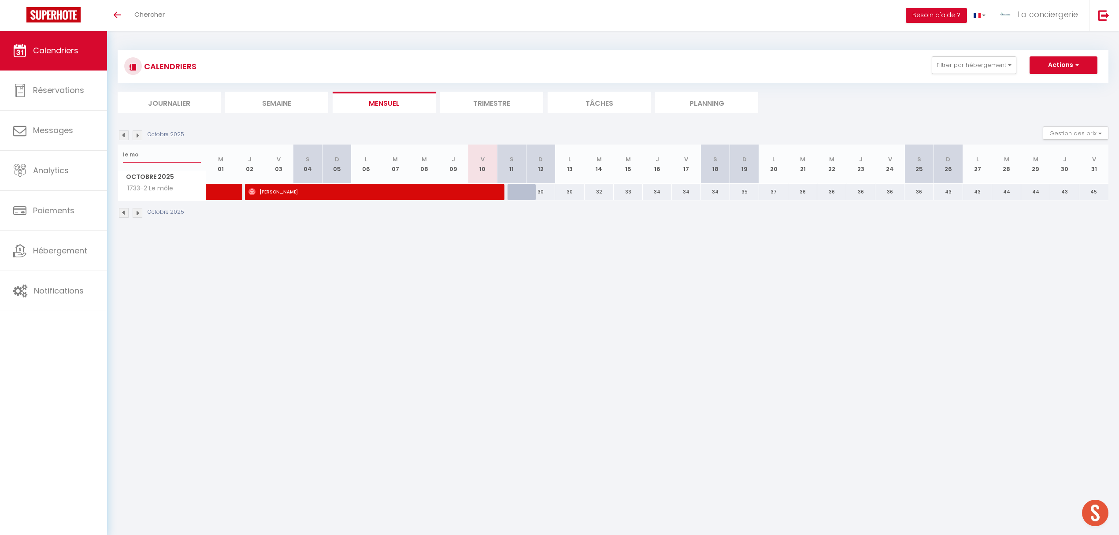
click at [149, 151] on input "le mo" at bounding box center [162, 155] width 78 height 16
type input "l"
type input "cor"
click at [517, 191] on div at bounding box center [521, 192] width 29 height 17
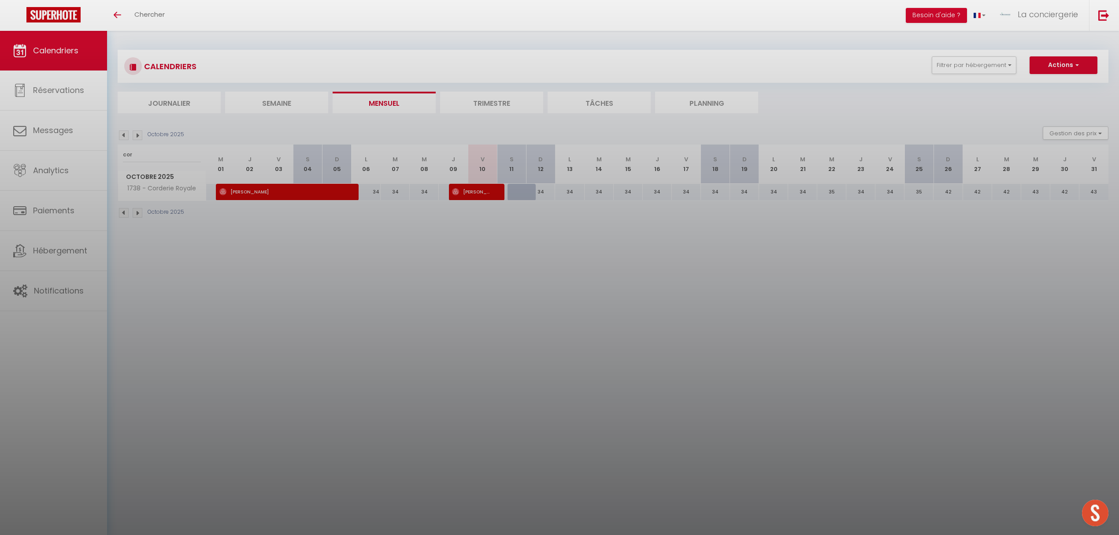
click at [517, 191] on div at bounding box center [559, 267] width 1119 height 535
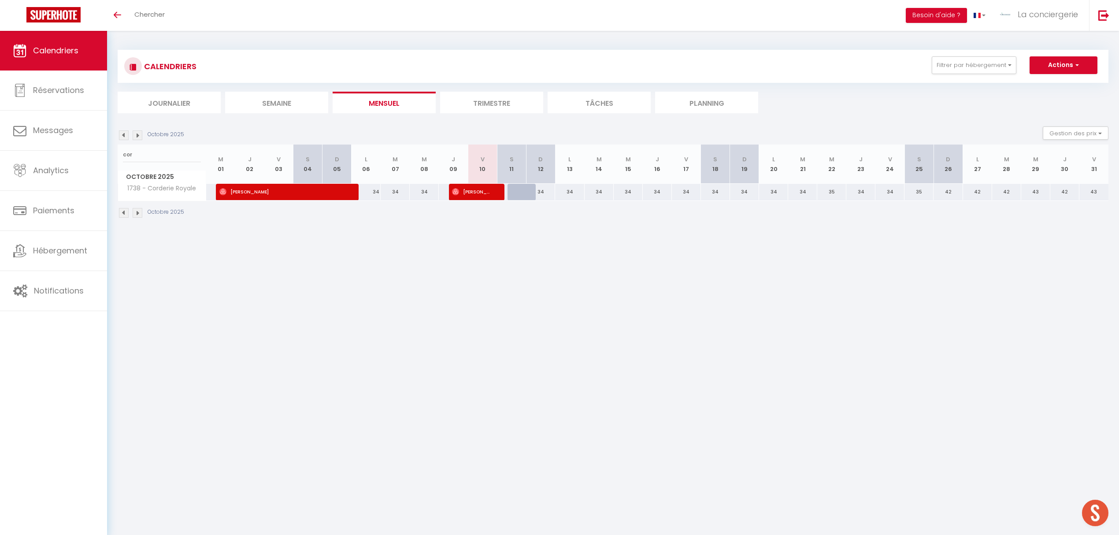
click at [533, 191] on div "34" at bounding box center [540, 192] width 29 height 16
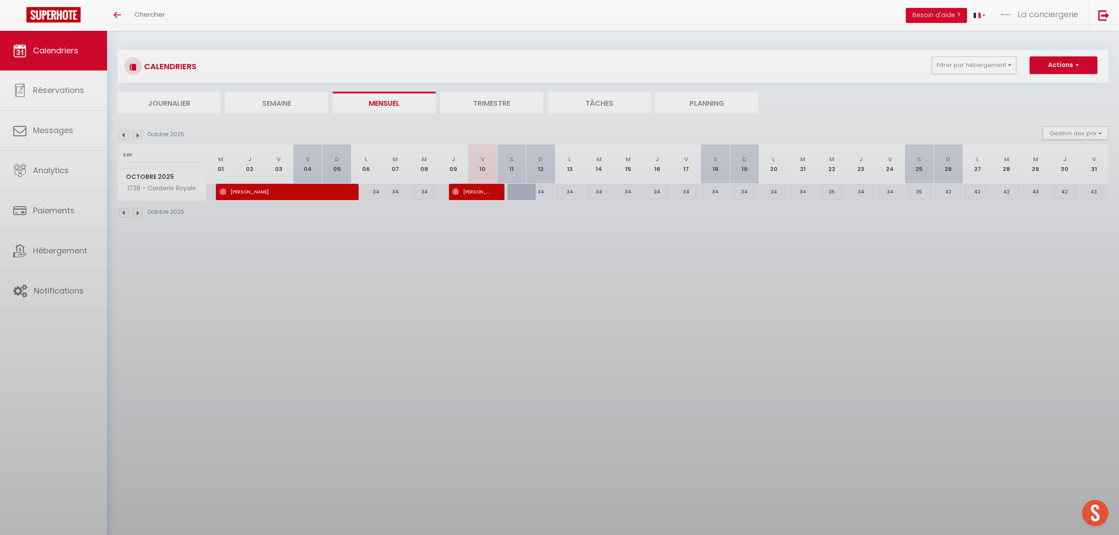
click at [533, 191] on div at bounding box center [559, 267] width 1119 height 535
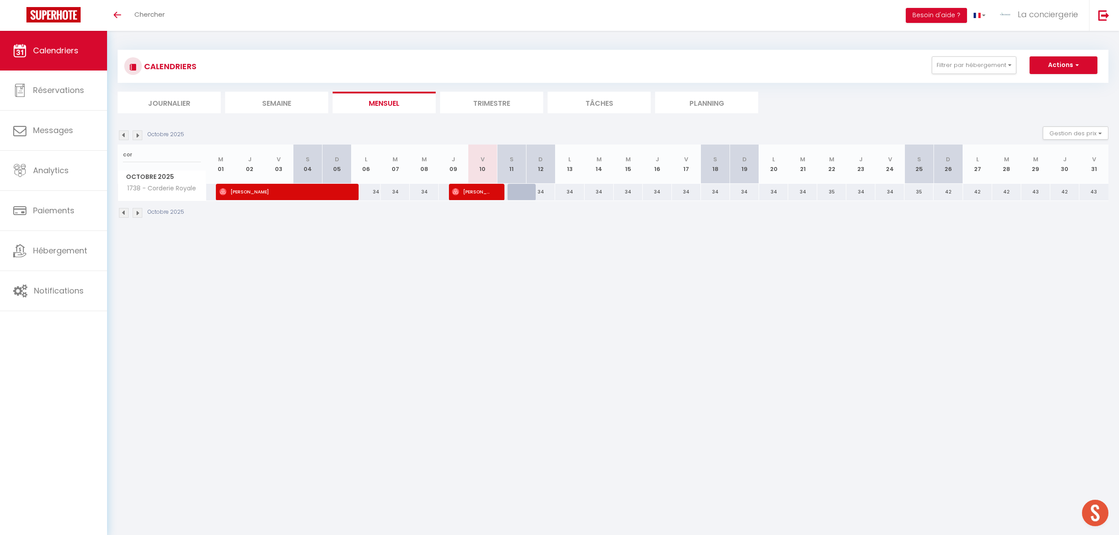
click at [529, 191] on div "34" at bounding box center [540, 192] width 29 height 16
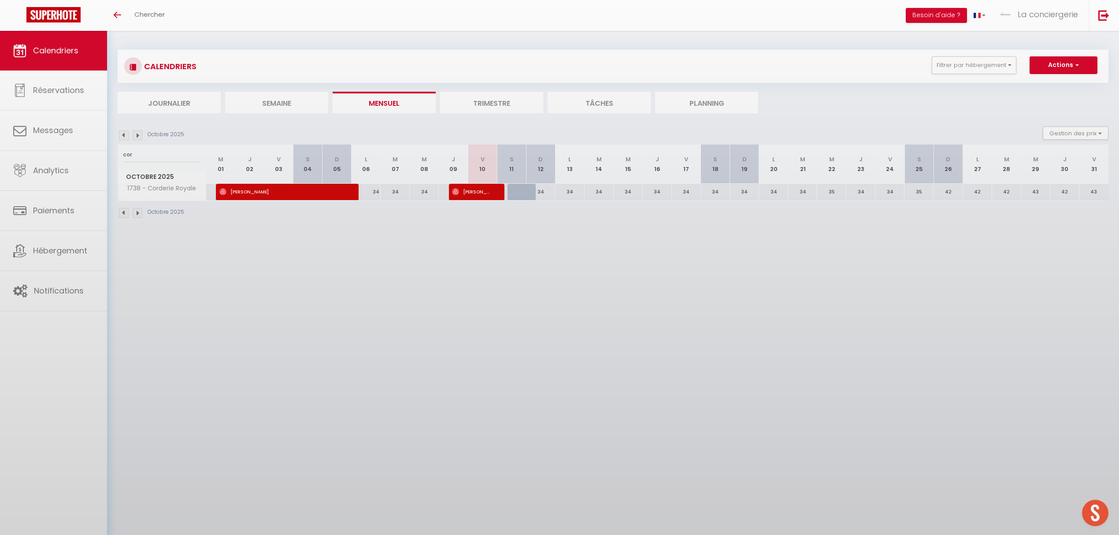
click at [529, 191] on div at bounding box center [559, 267] width 1119 height 535
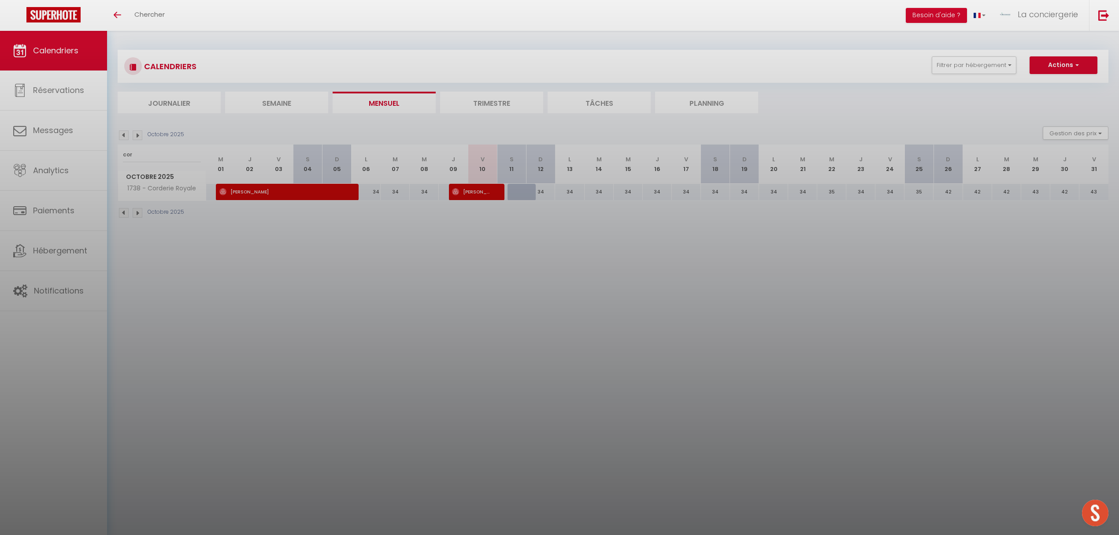
click at [529, 191] on div at bounding box center [559, 267] width 1119 height 535
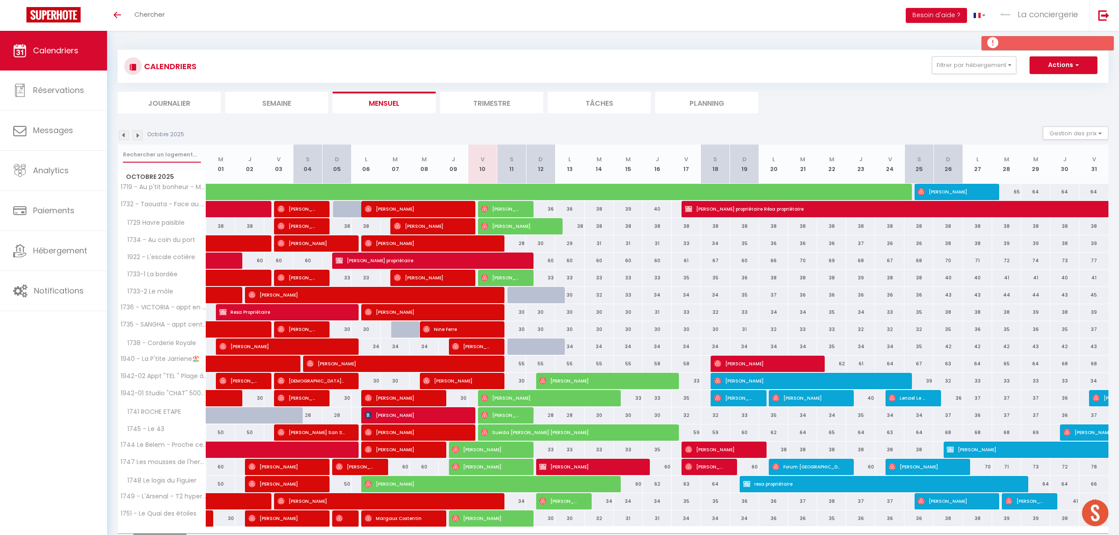
click at [144, 155] on input "text" at bounding box center [162, 155] width 78 height 16
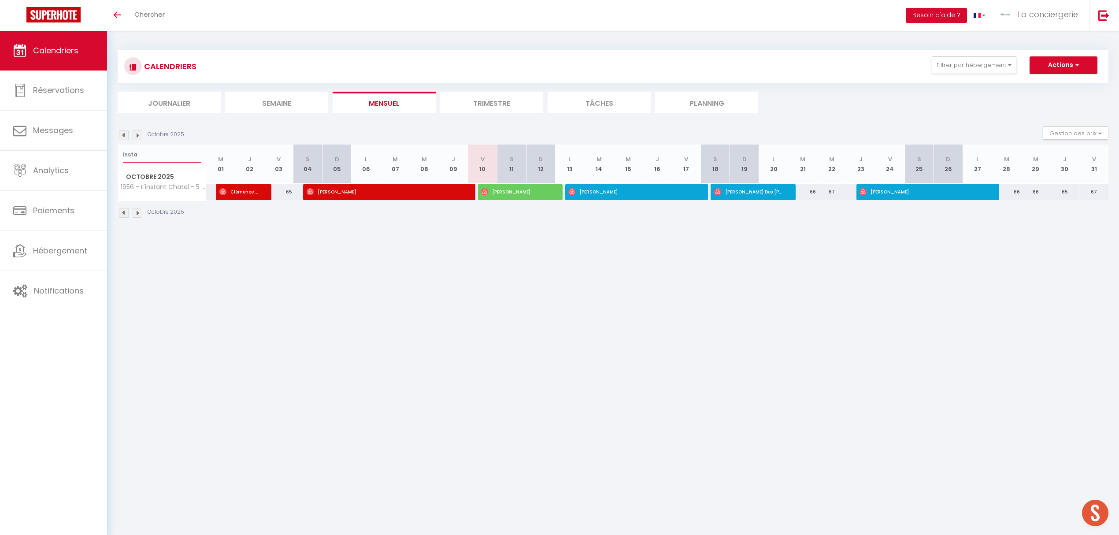
click at [153, 153] on input "insta" at bounding box center [162, 155] width 78 height 16
type input "i"
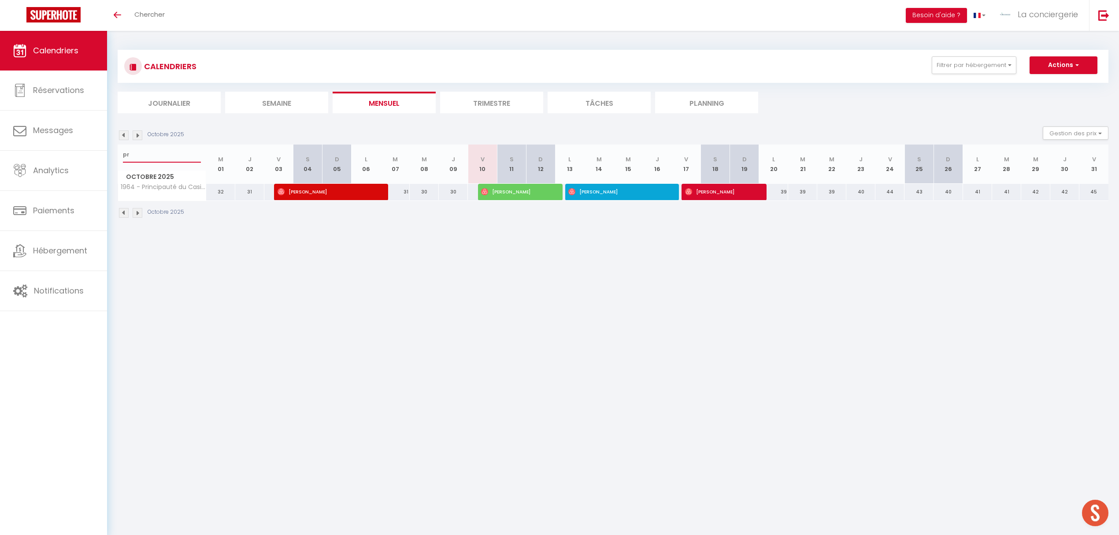
type input "p"
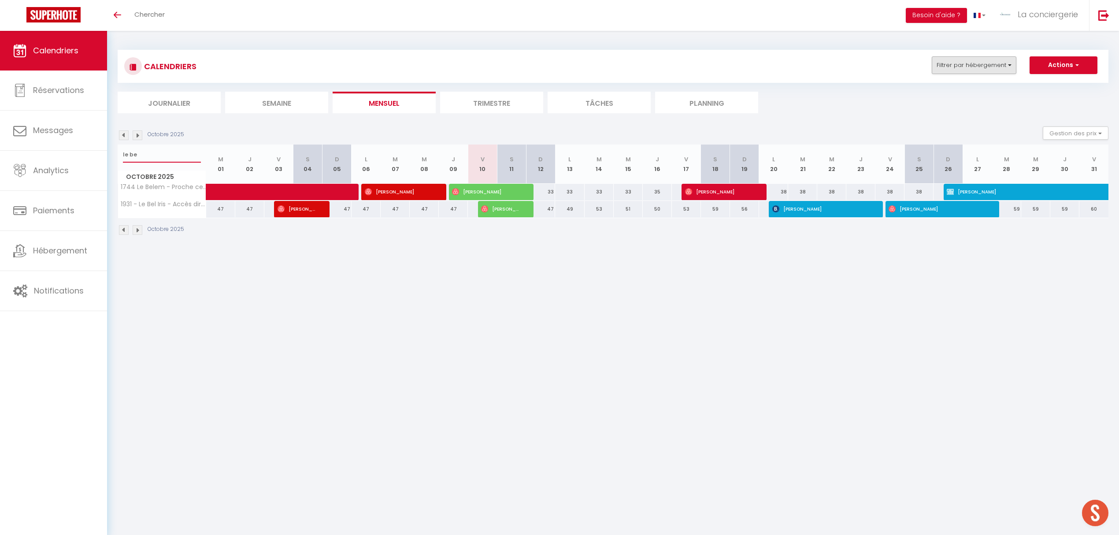
type input "le be"
click at [1012, 66] on button "Filtrer par hébergement" at bounding box center [974, 65] width 85 height 18
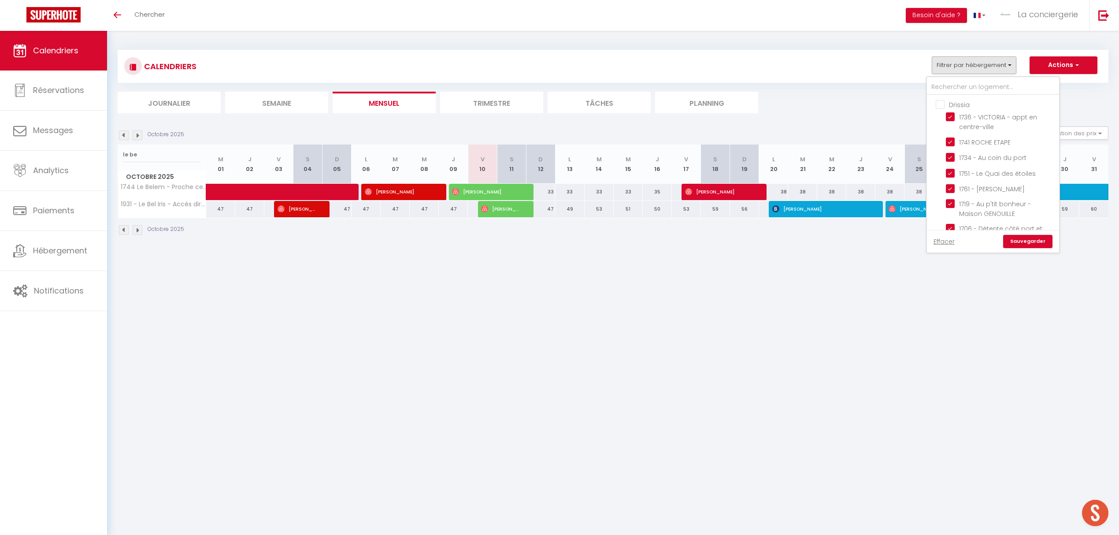
click at [939, 107] on input "Drissia" at bounding box center [1002, 104] width 132 height 9
checkbox input "true"
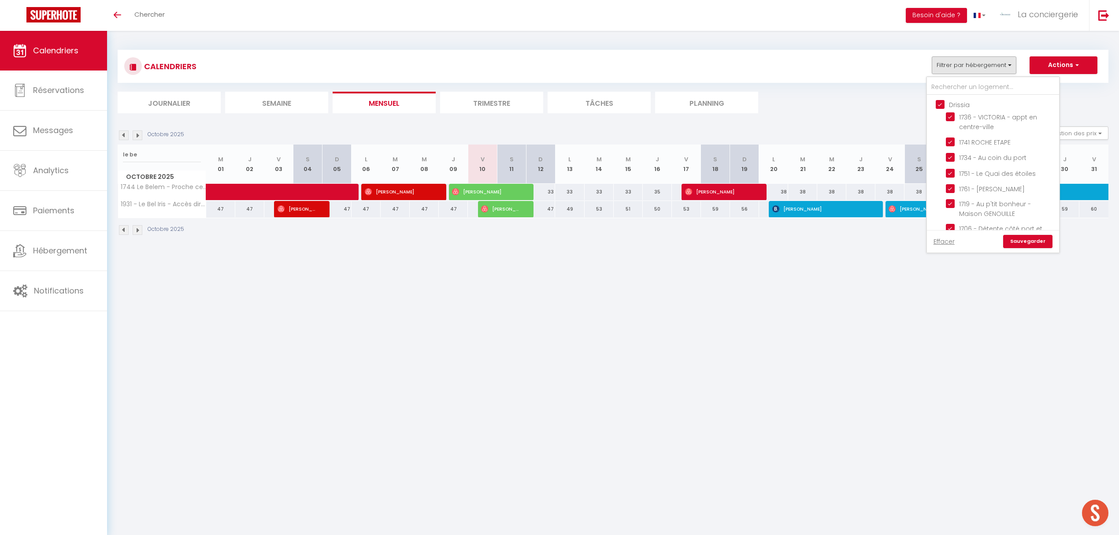
checkbox input "true"
checkbox input "false"
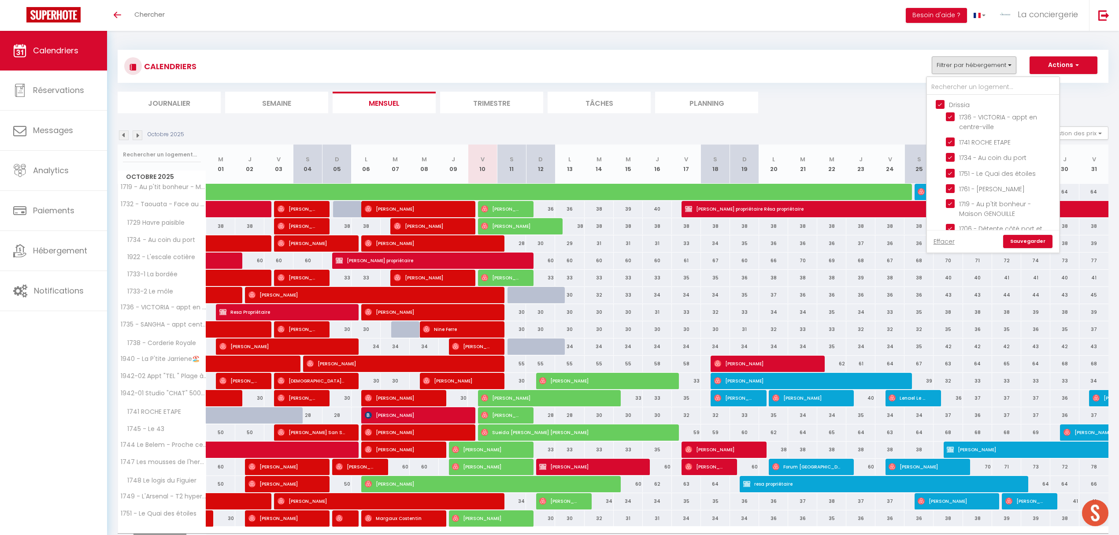
click at [939, 107] on input "Drissia" at bounding box center [1002, 104] width 132 height 9
checkbox input "false"
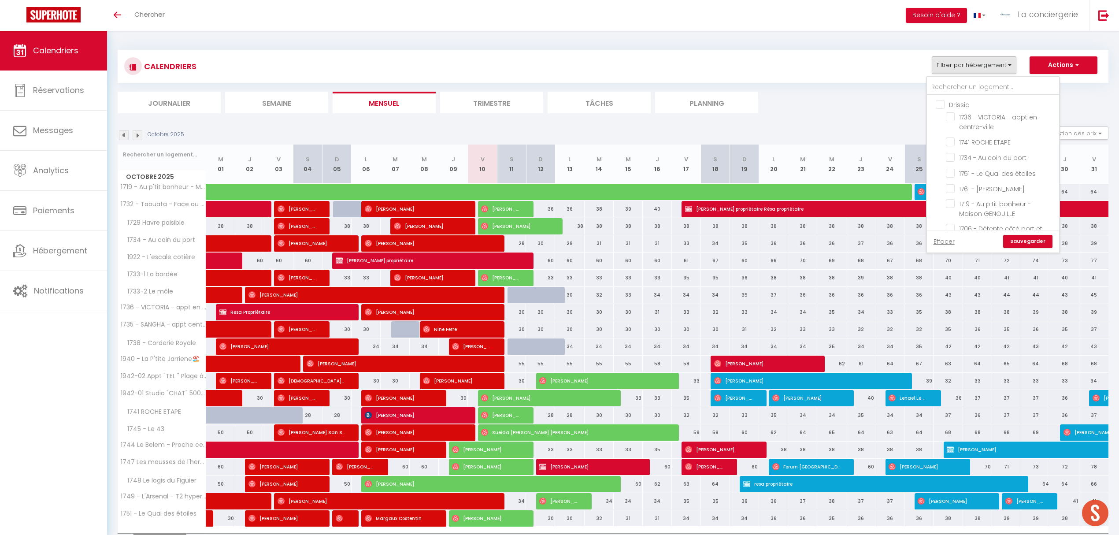
checkbox input "false"
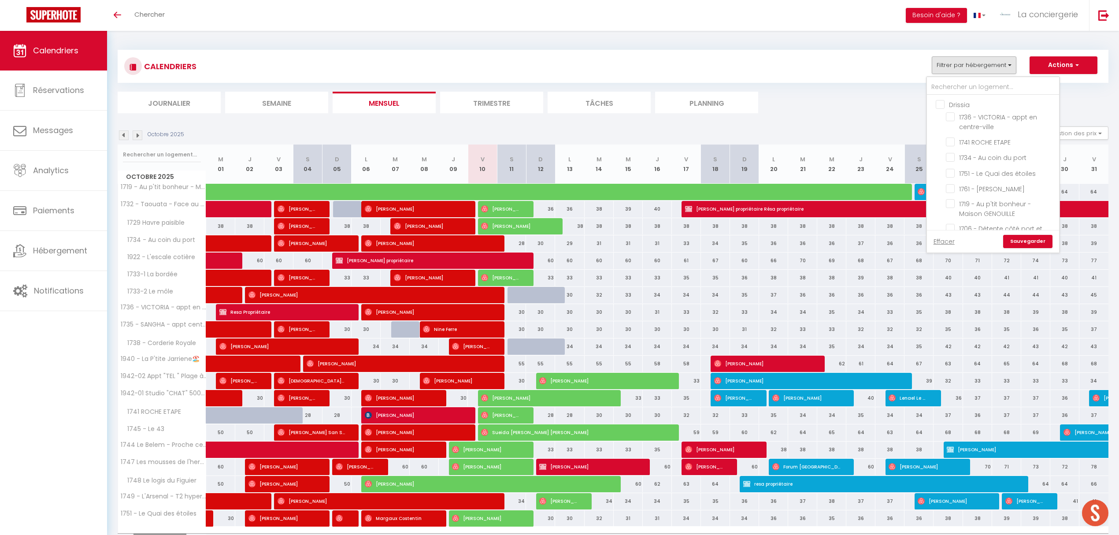
checkbox input "false"
click at [944, 136] on input "Lucilia" at bounding box center [1002, 138] width 132 height 9
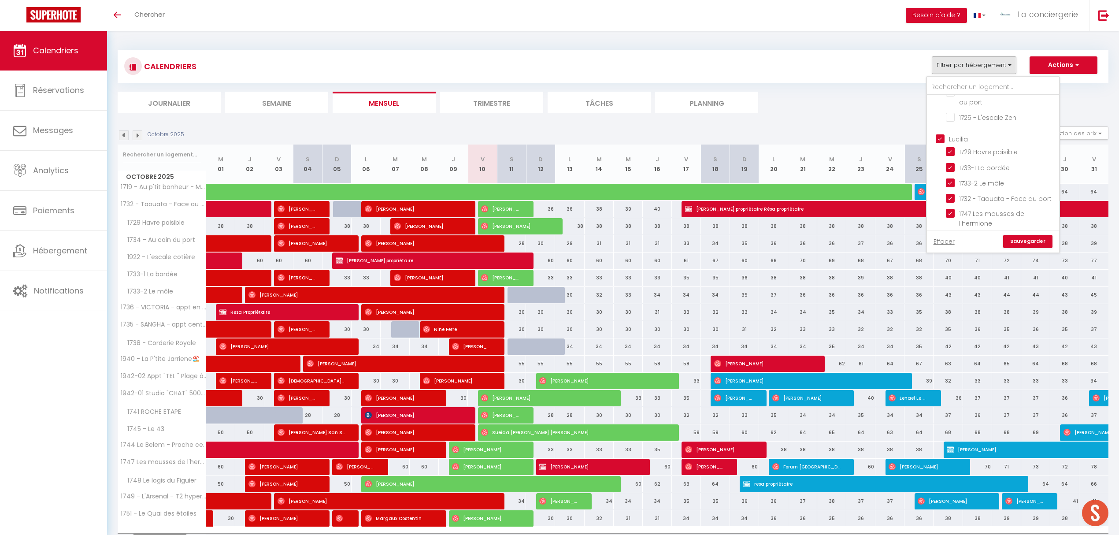
checkbox input "false"
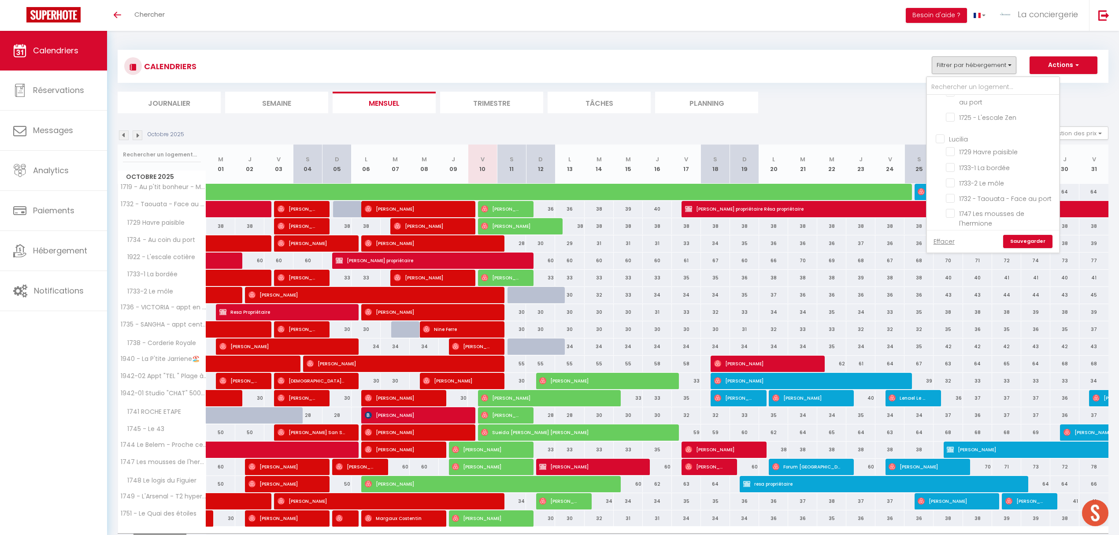
checkbox input "false"
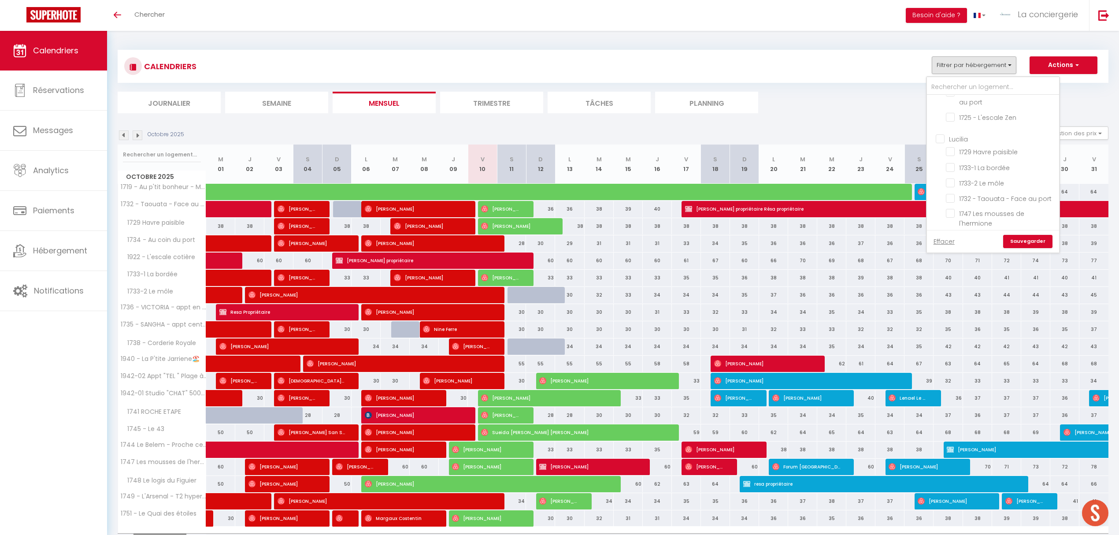
checkbox input "false"
click at [937, 178] on input "[PERSON_NAME]" at bounding box center [1002, 182] width 132 height 9
checkbox input "false"
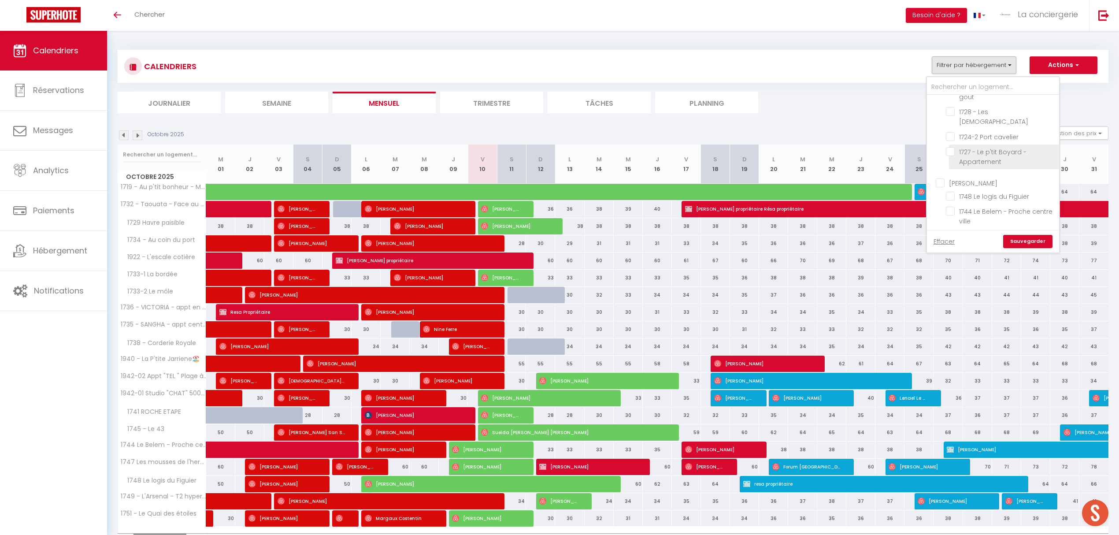
checkbox input "false"
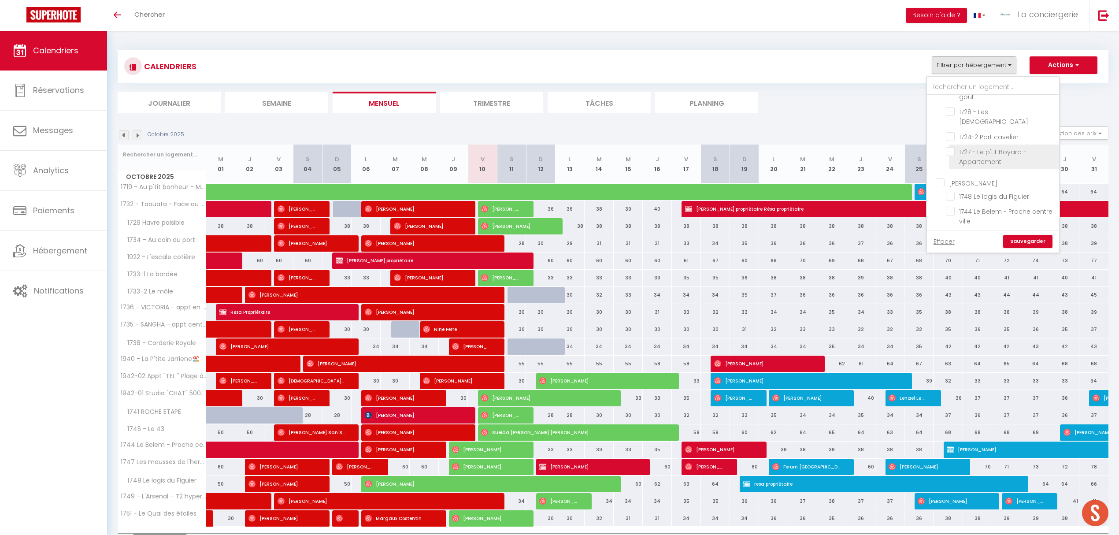
checkbox input "false"
click at [941, 158] on input "[PERSON_NAME]" at bounding box center [1002, 162] width 132 height 9
checkbox input "false"
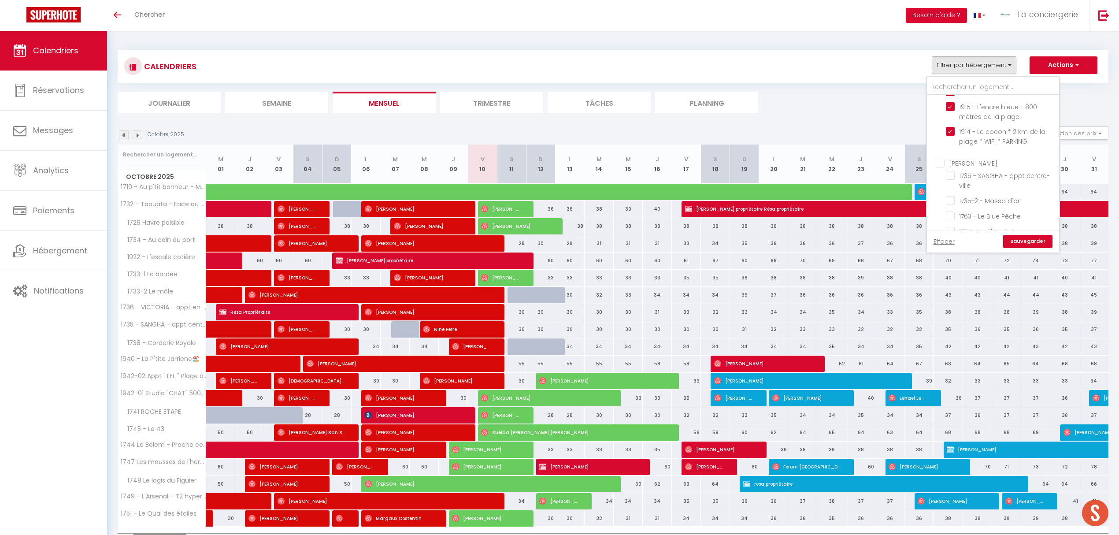
checkbox input "false"
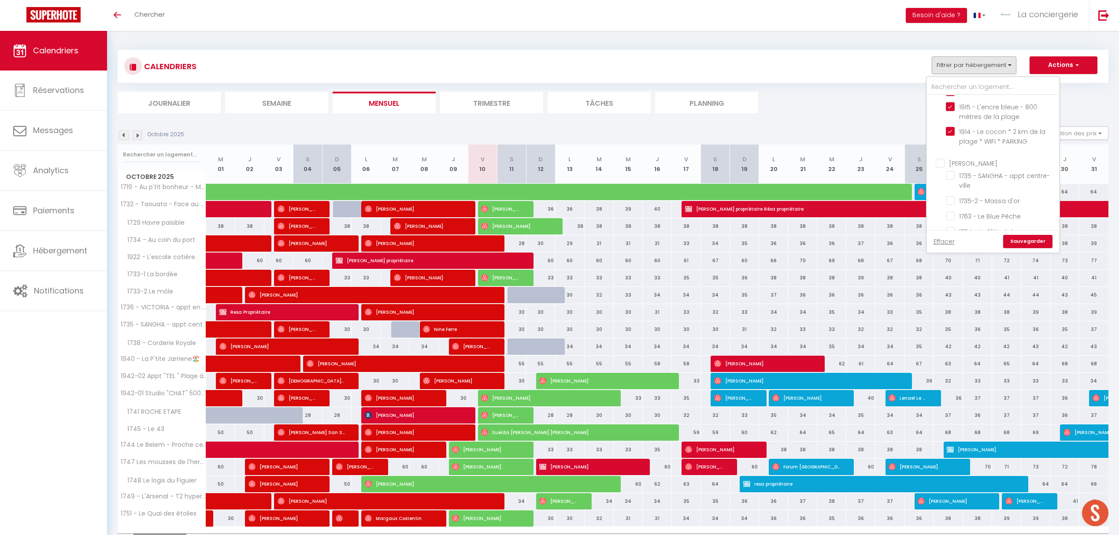
checkbox input "false"
click at [1021, 241] on link "Sauvegarder" at bounding box center [1027, 241] width 49 height 13
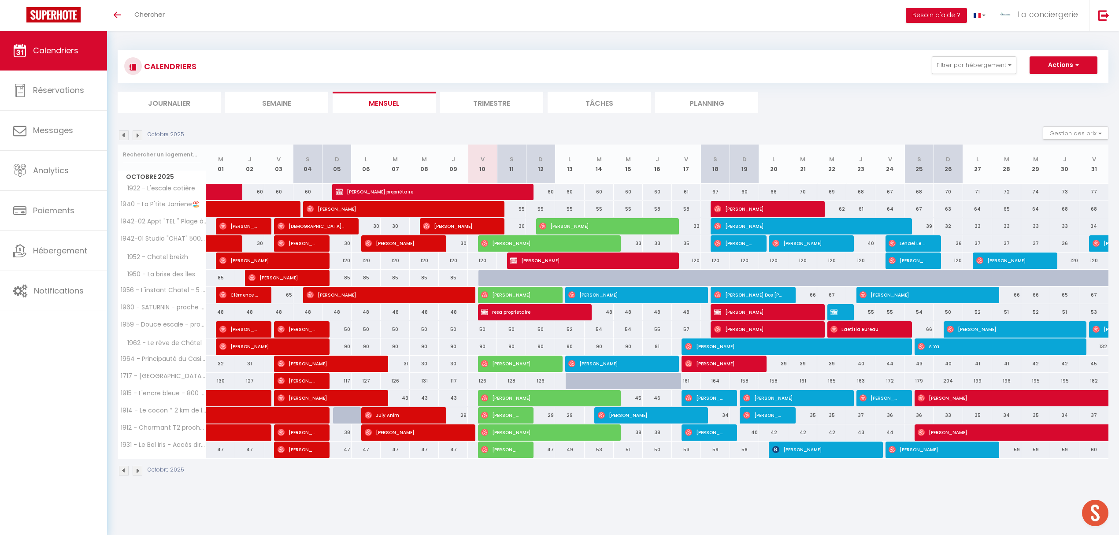
click at [713, 103] on li "Planning" at bounding box center [706, 103] width 103 height 22
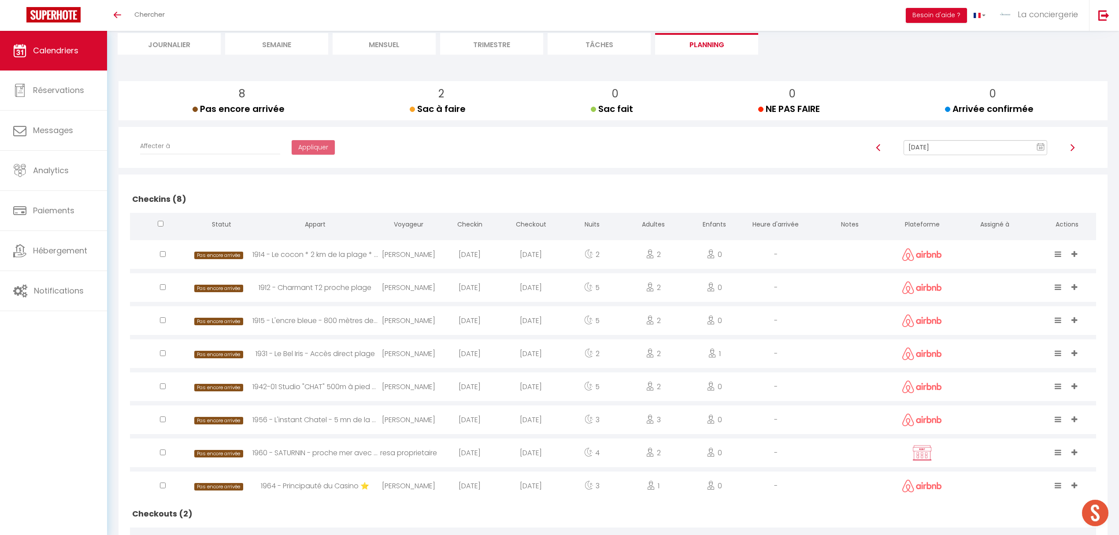
scroll to position [57, 0]
click at [1072, 148] on img at bounding box center [1072, 148] width 7 height 7
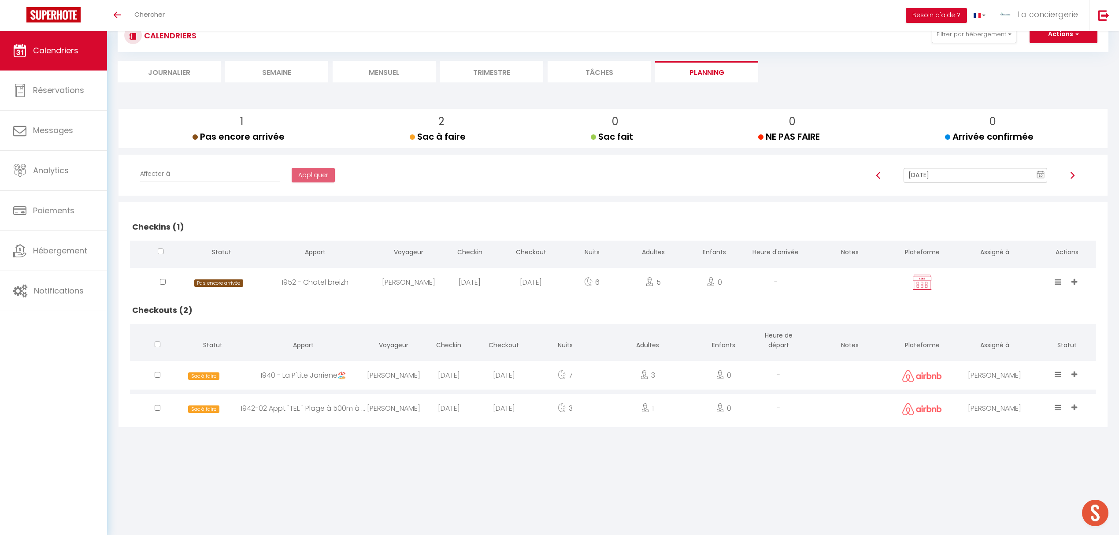
click at [1073, 174] on img at bounding box center [1072, 175] width 7 height 7
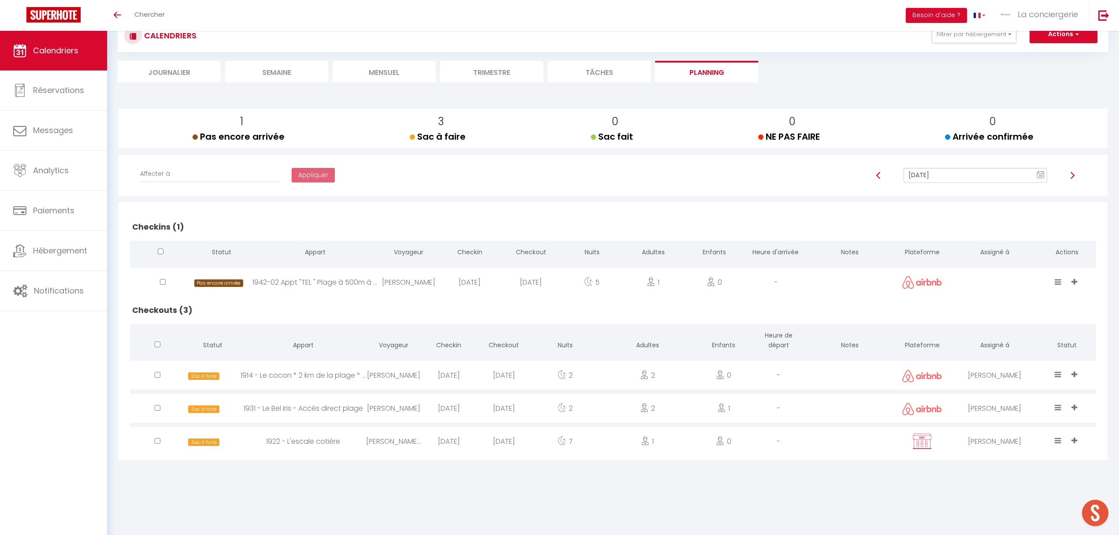
click at [1073, 175] on img at bounding box center [1072, 175] width 7 height 7
type input "Oct 13, 2025"
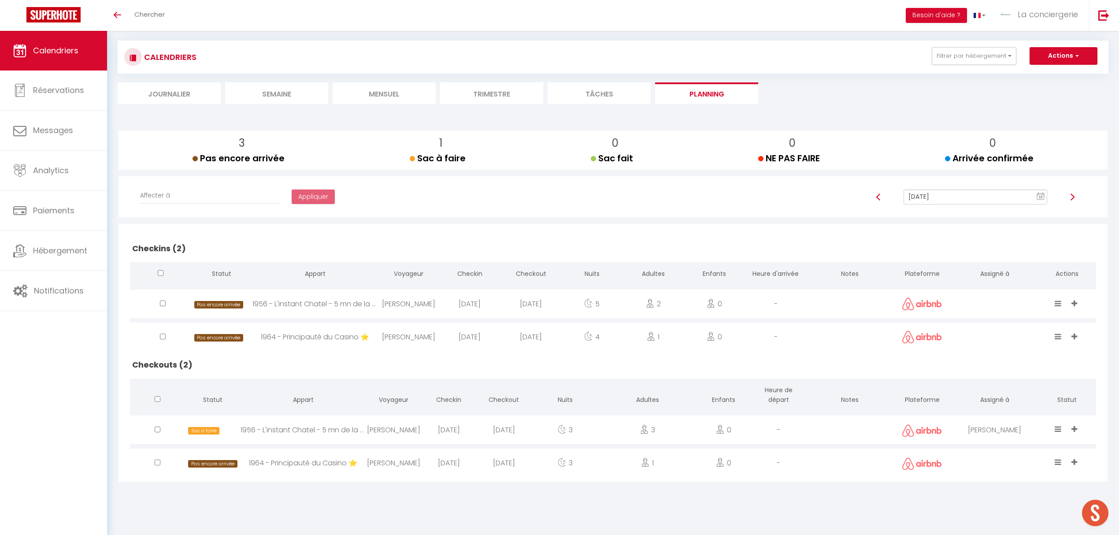
scroll to position [0, 0]
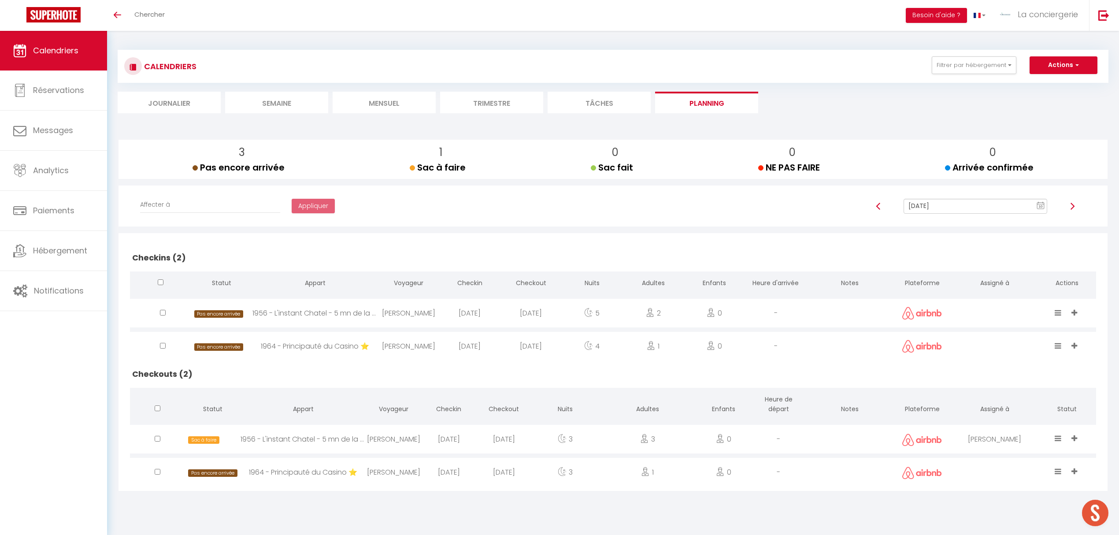
click at [392, 100] on li "Mensuel" at bounding box center [384, 103] width 103 height 22
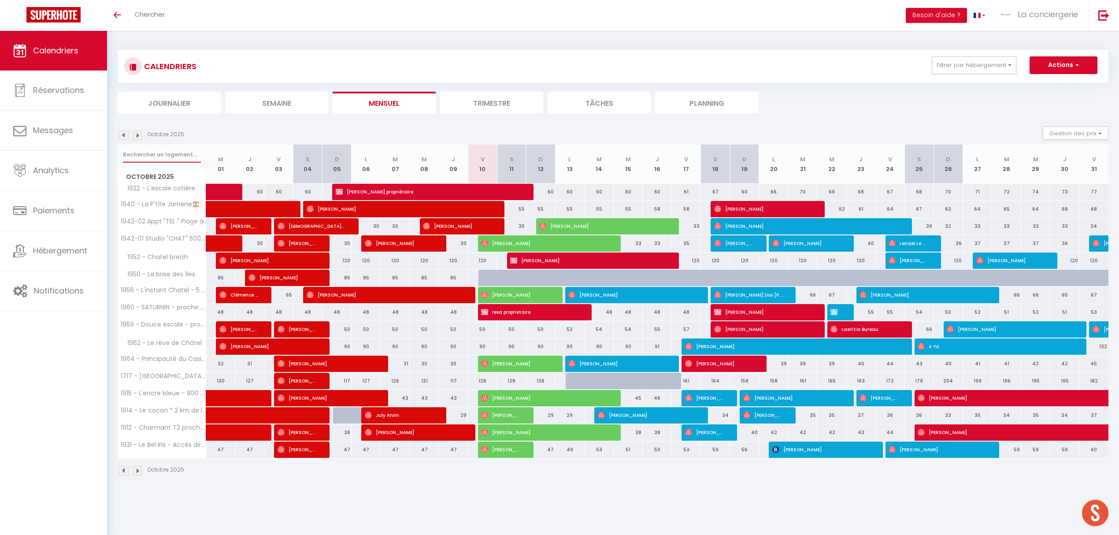
click at [152, 150] on input "text" at bounding box center [162, 155] width 78 height 16
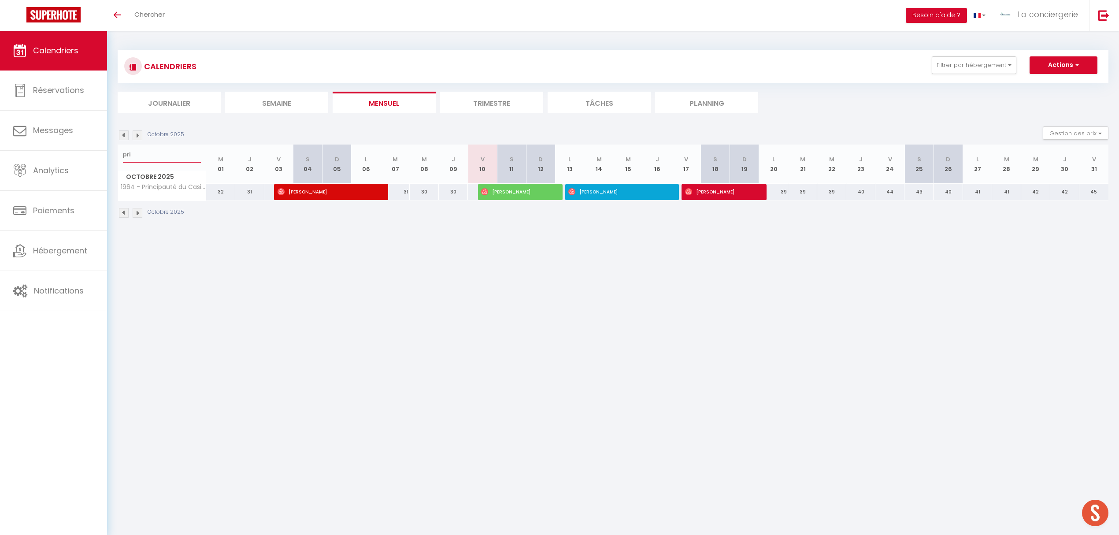
type input "pri"
click at [706, 102] on li "Planning" at bounding box center [706, 103] width 103 height 22
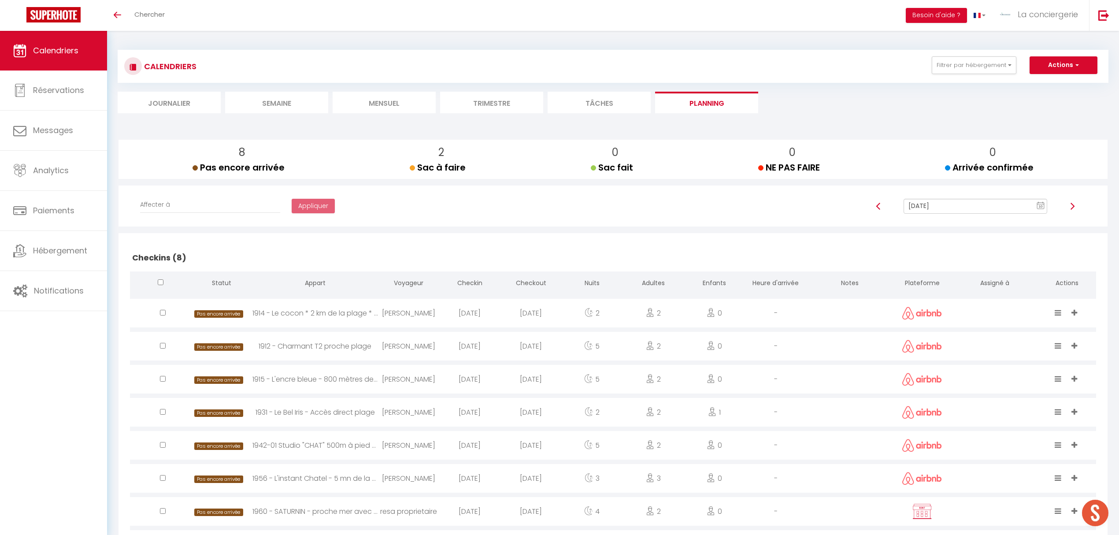
click at [1073, 206] on img at bounding box center [1072, 206] width 7 height 7
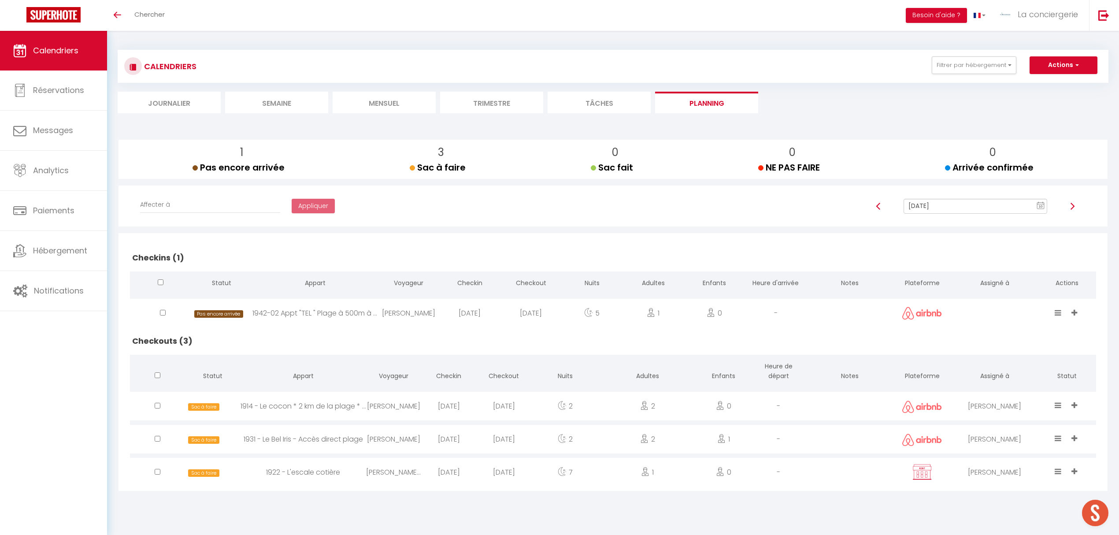
click at [1070, 204] on img at bounding box center [1072, 206] width 7 height 7
type input "Oct 13, 2025"
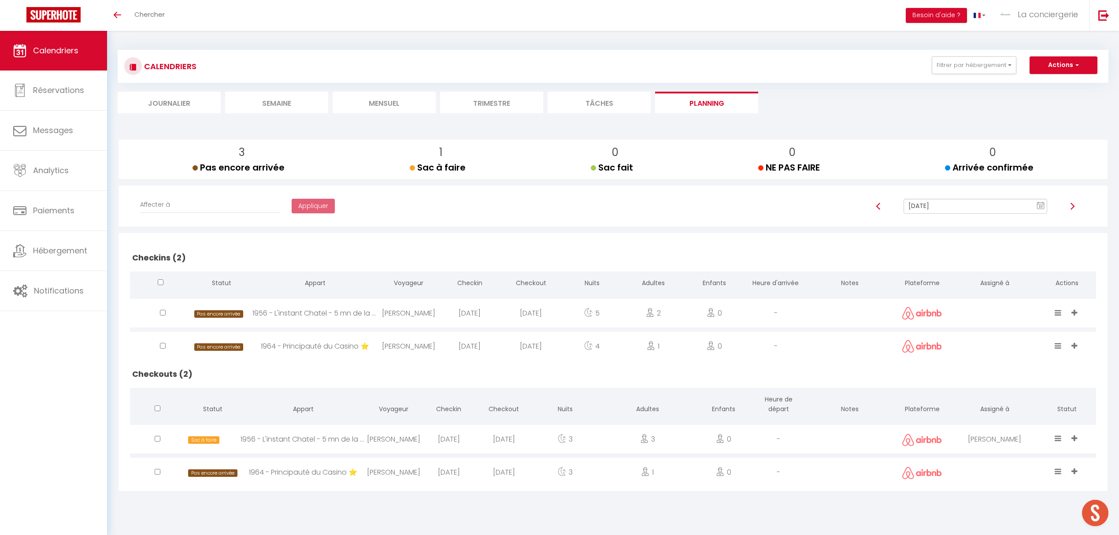
click at [396, 101] on li "Mensuel" at bounding box center [384, 103] width 103 height 22
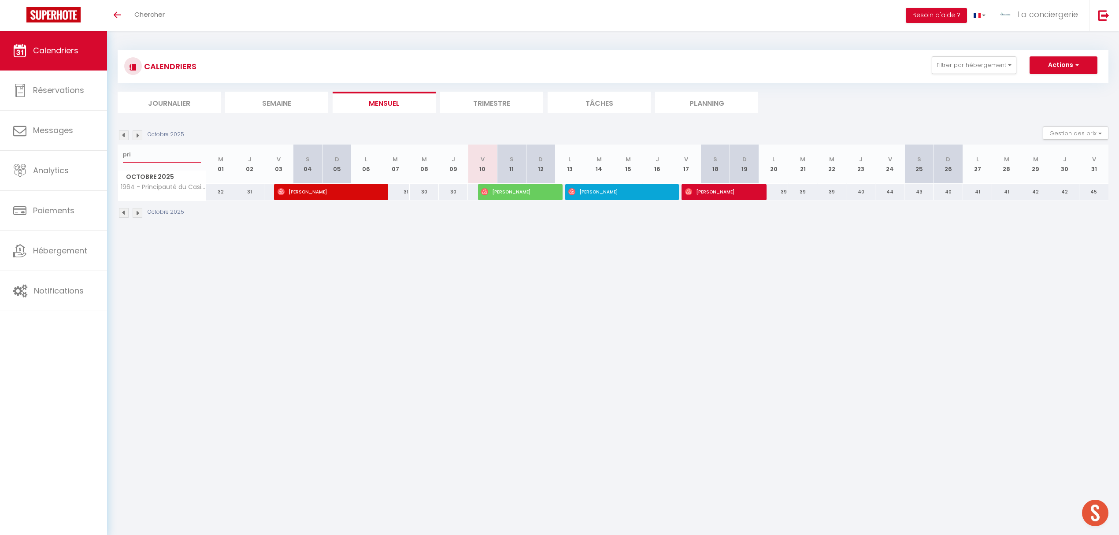
click at [161, 159] on input "pri" at bounding box center [162, 155] width 78 height 16
type input "p"
click at [392, 360] on body "🟢 Des questions ou besoin d'assistance pour la migration AirBnB? Prenez rdv >>>…" at bounding box center [559, 298] width 1119 height 535
